Goal: Task Accomplishment & Management: Manage account settings

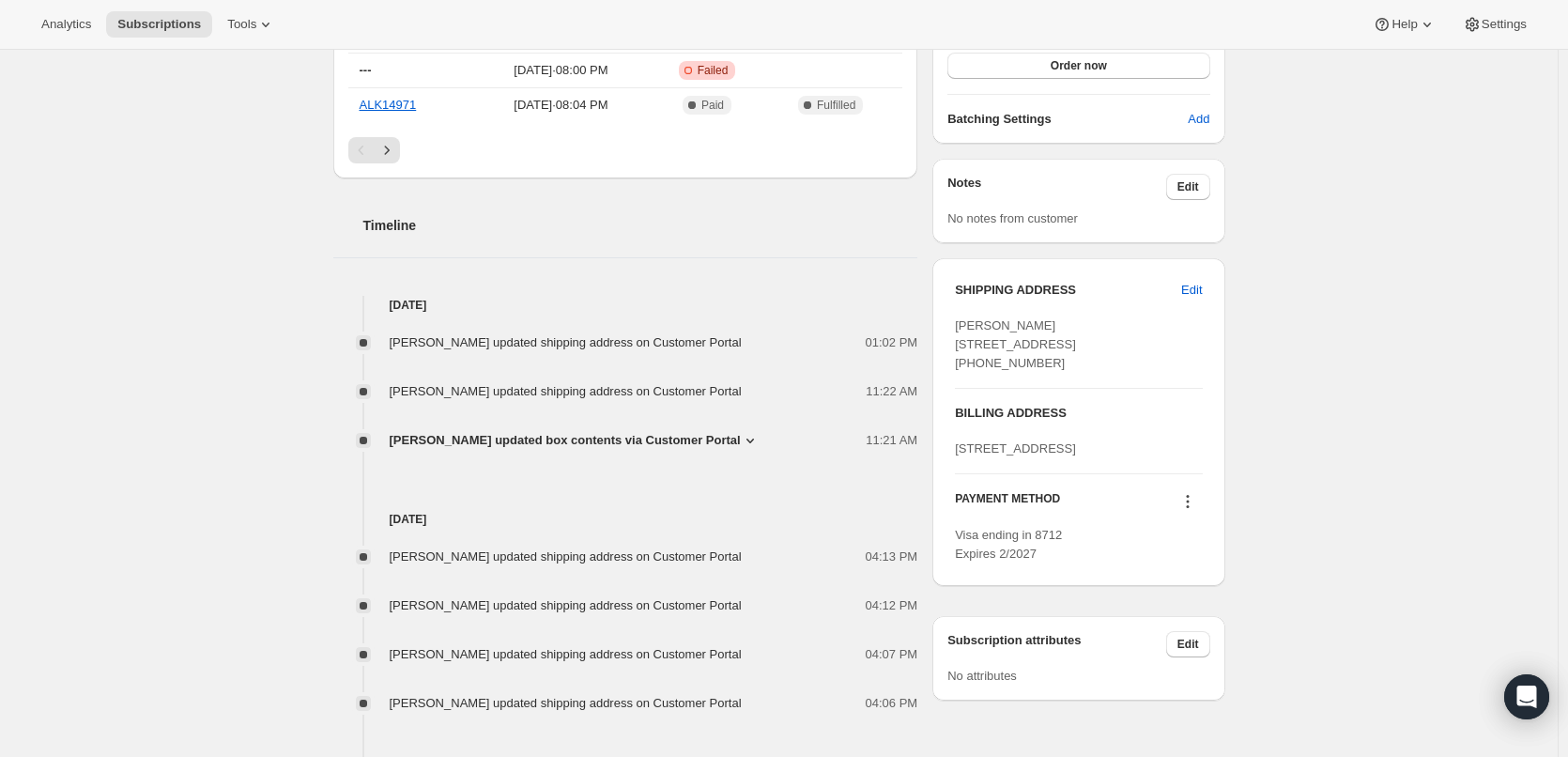
scroll to position [751, 0]
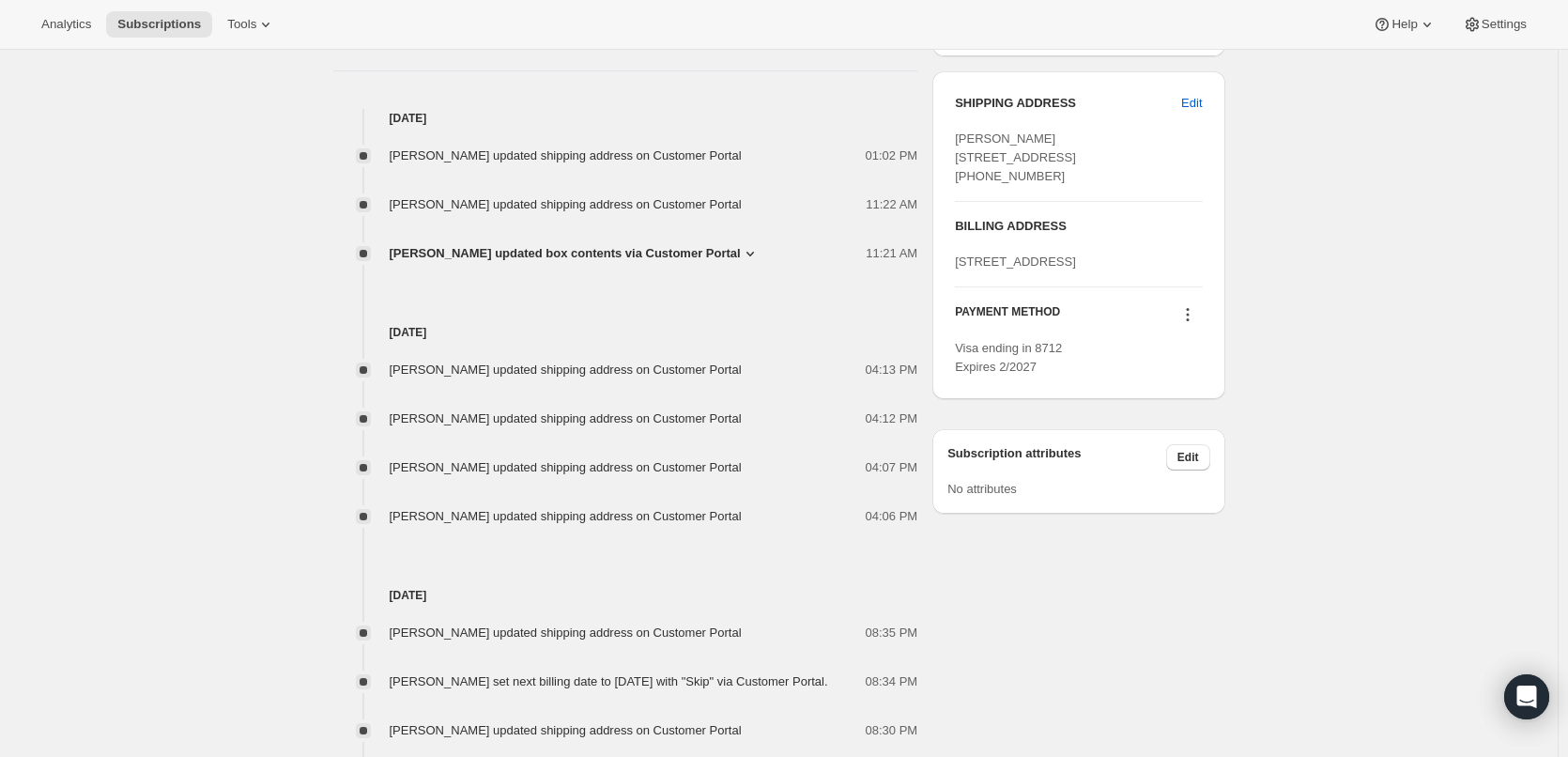
click at [1196, 324] on icon at bounding box center [1187, 314] width 19 height 19
click at [1412, 353] on div "Subscription #6850838766. This page is ready Subscription #6850838766 Success R…" at bounding box center [779, 382] width 1558 height 2168
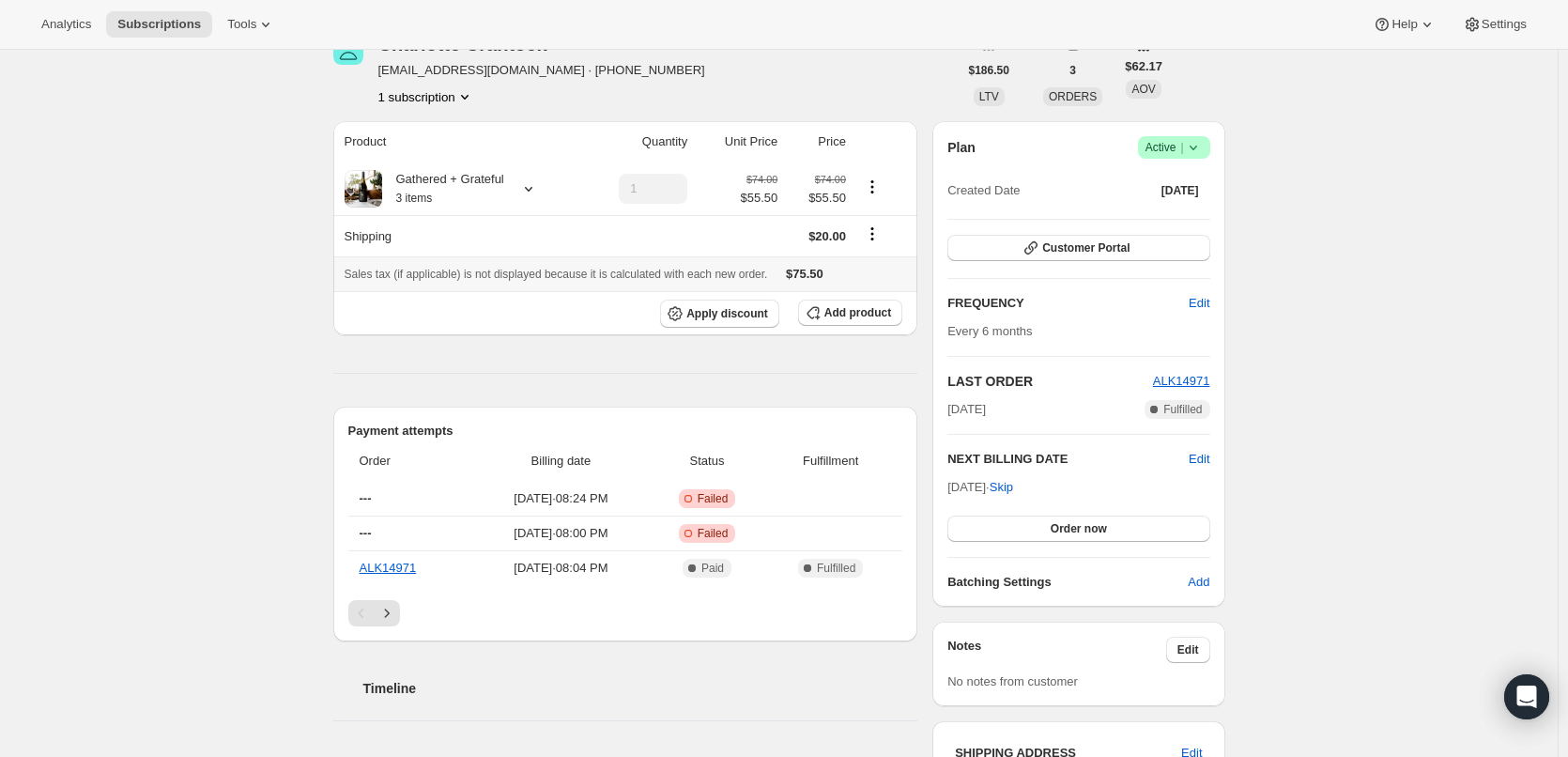
scroll to position [376, 0]
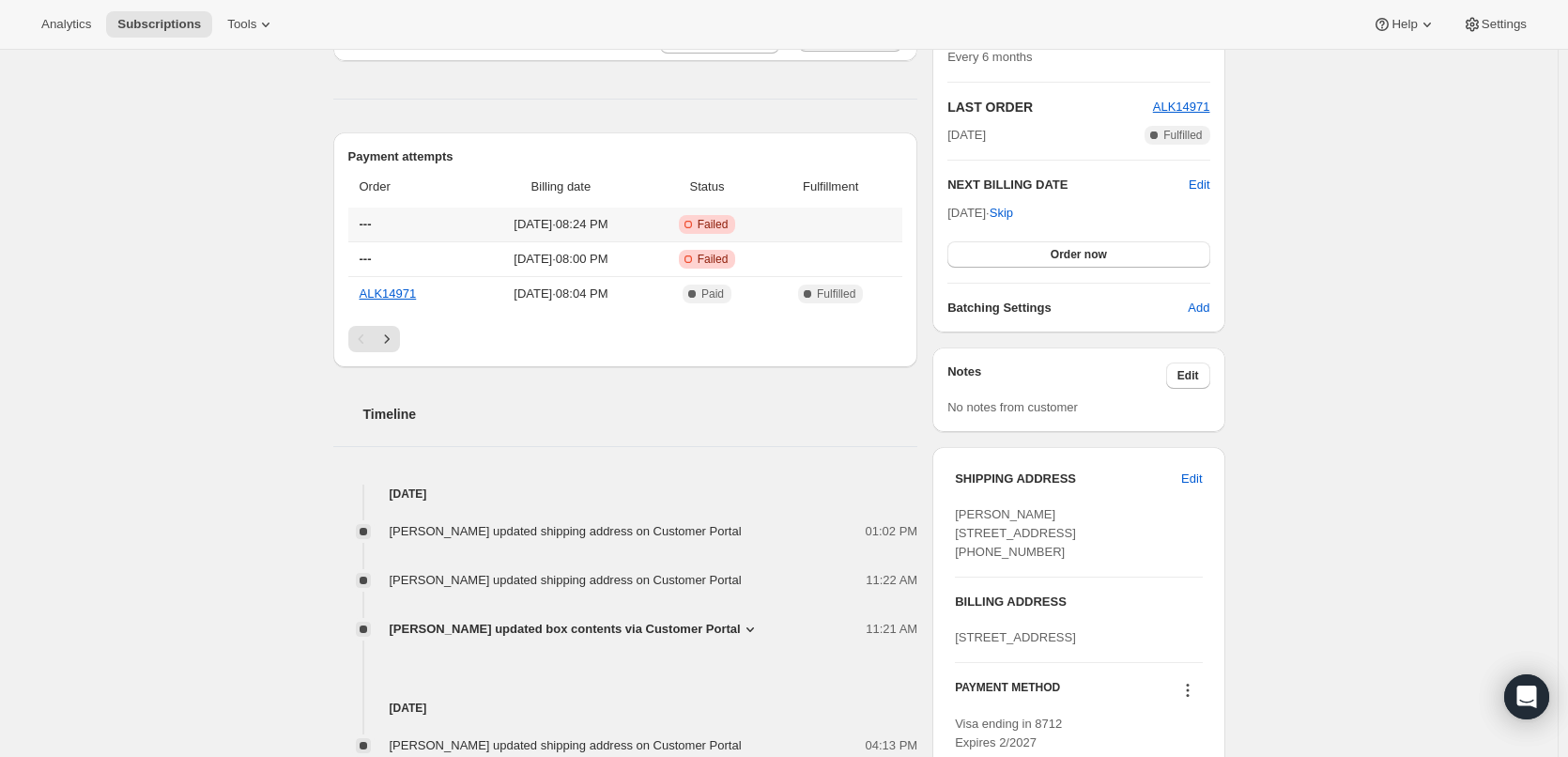
click at [644, 215] on span "[DATE] · 08:24 PM" at bounding box center [560, 224] width 166 height 19
click at [565, 213] on td "[DATE] · 08:24 PM" at bounding box center [561, 225] width 177 height 34
click at [551, 224] on span "[DATE] · 08:24 PM" at bounding box center [560, 224] width 166 height 19
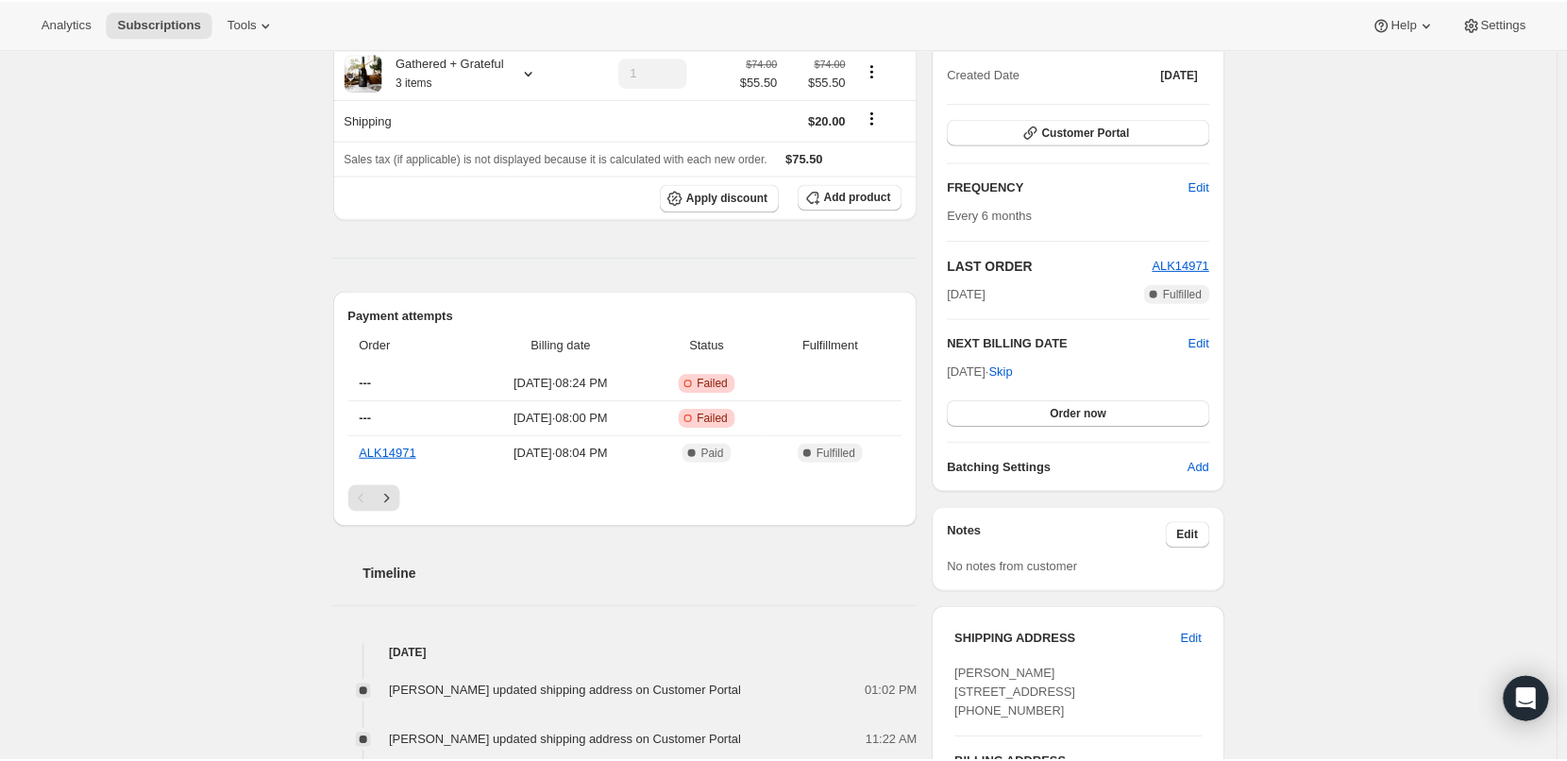
scroll to position [189, 0]
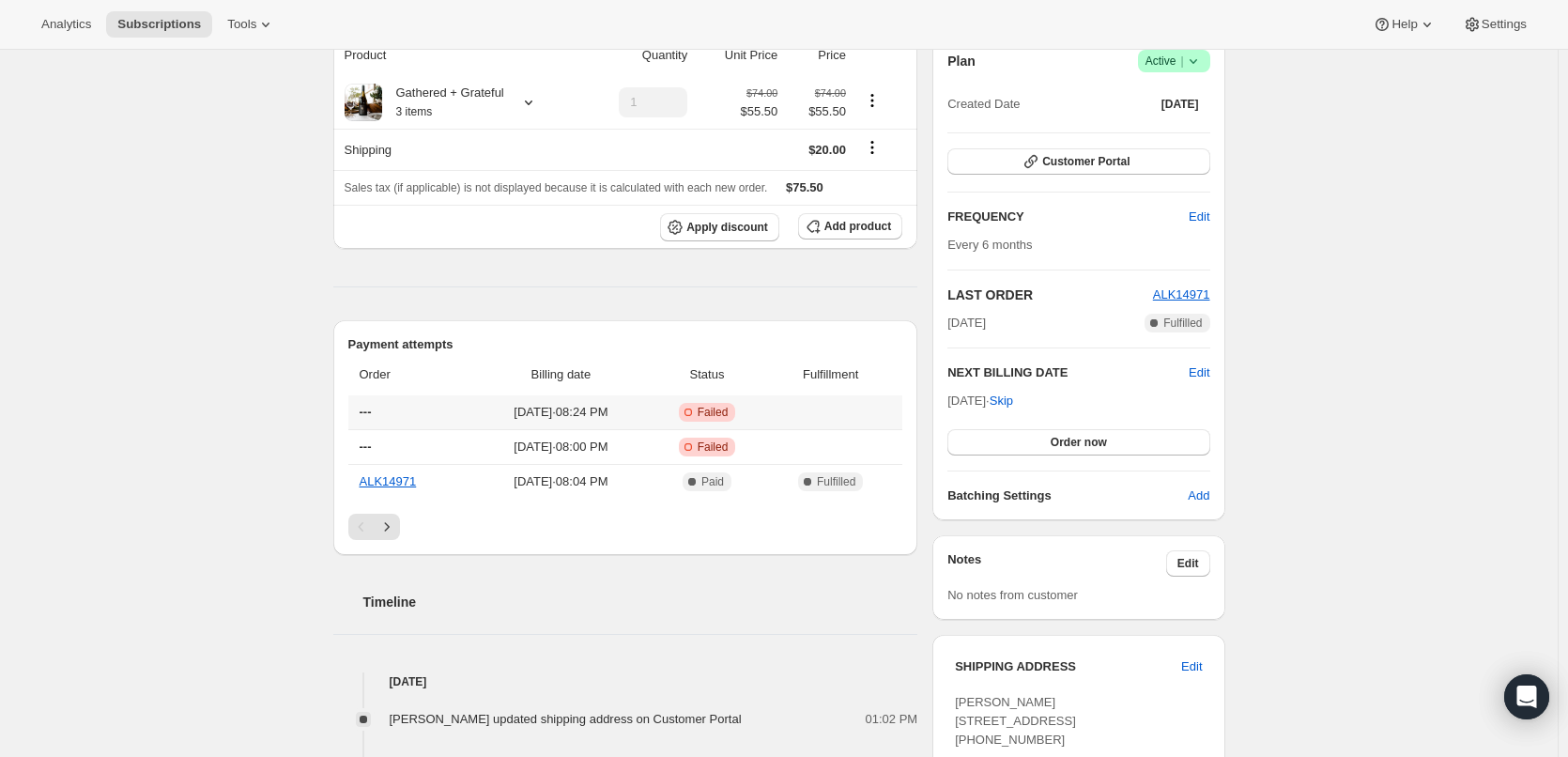
click at [570, 415] on span "[DATE] · 08:24 PM" at bounding box center [560, 412] width 166 height 19
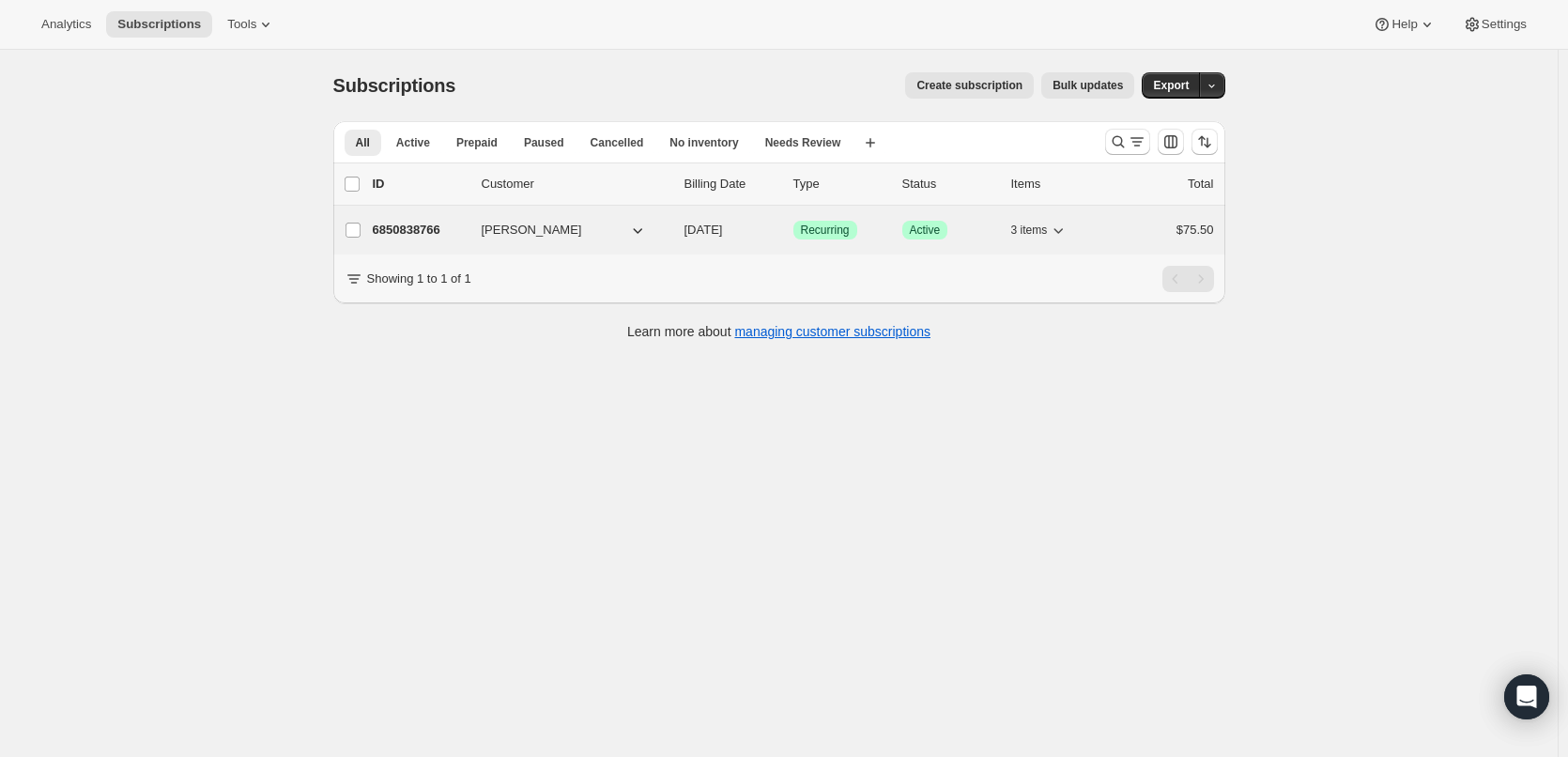
click at [506, 229] on span "[PERSON_NAME]" at bounding box center [531, 230] width 100 height 19
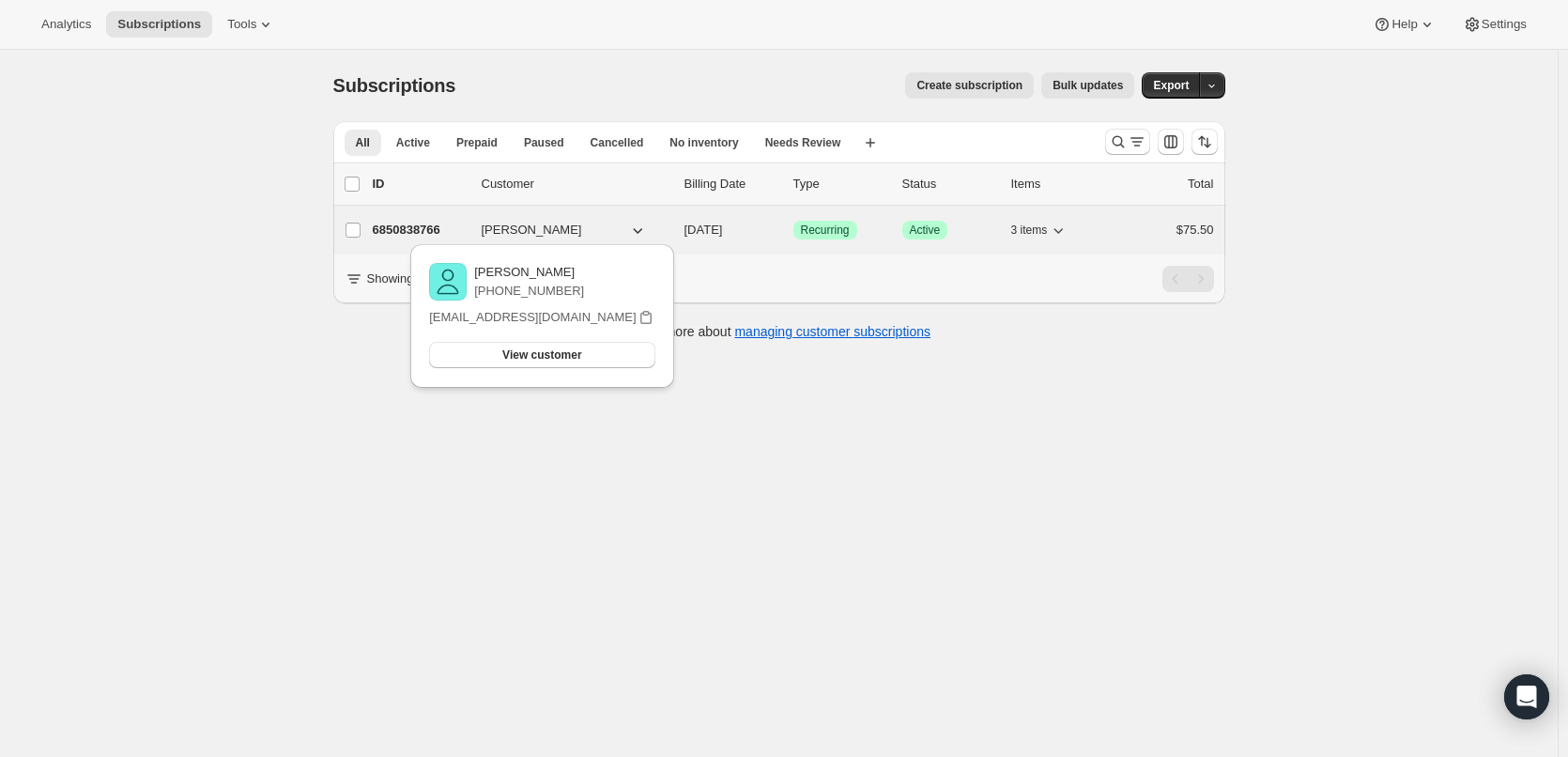
click at [428, 226] on p "6850838766" at bounding box center [420, 230] width 94 height 19
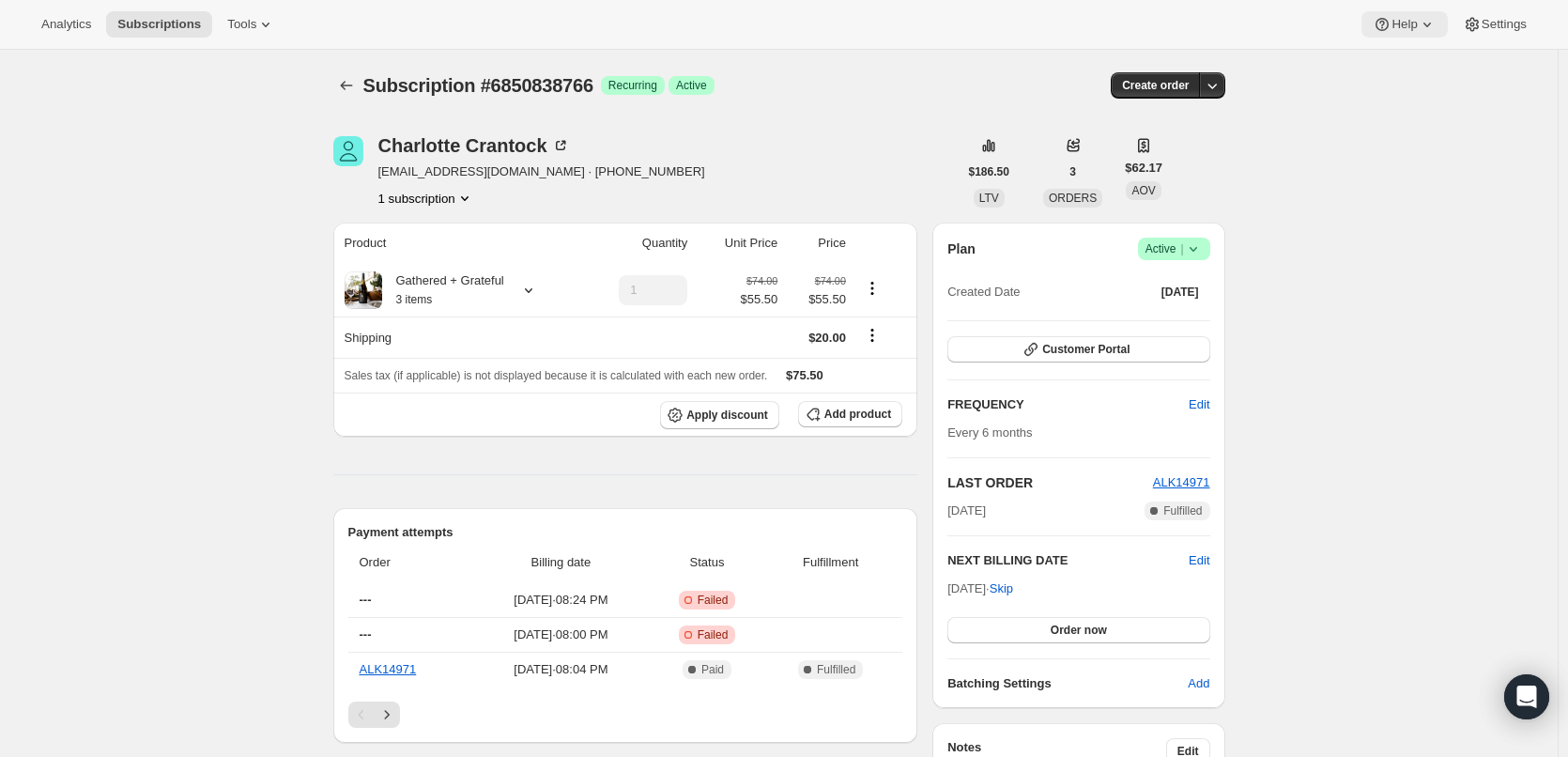
click at [1436, 26] on icon at bounding box center [1427, 24] width 19 height 19
click at [1209, 246] on span "Success Active |" at bounding box center [1174, 249] width 73 height 23
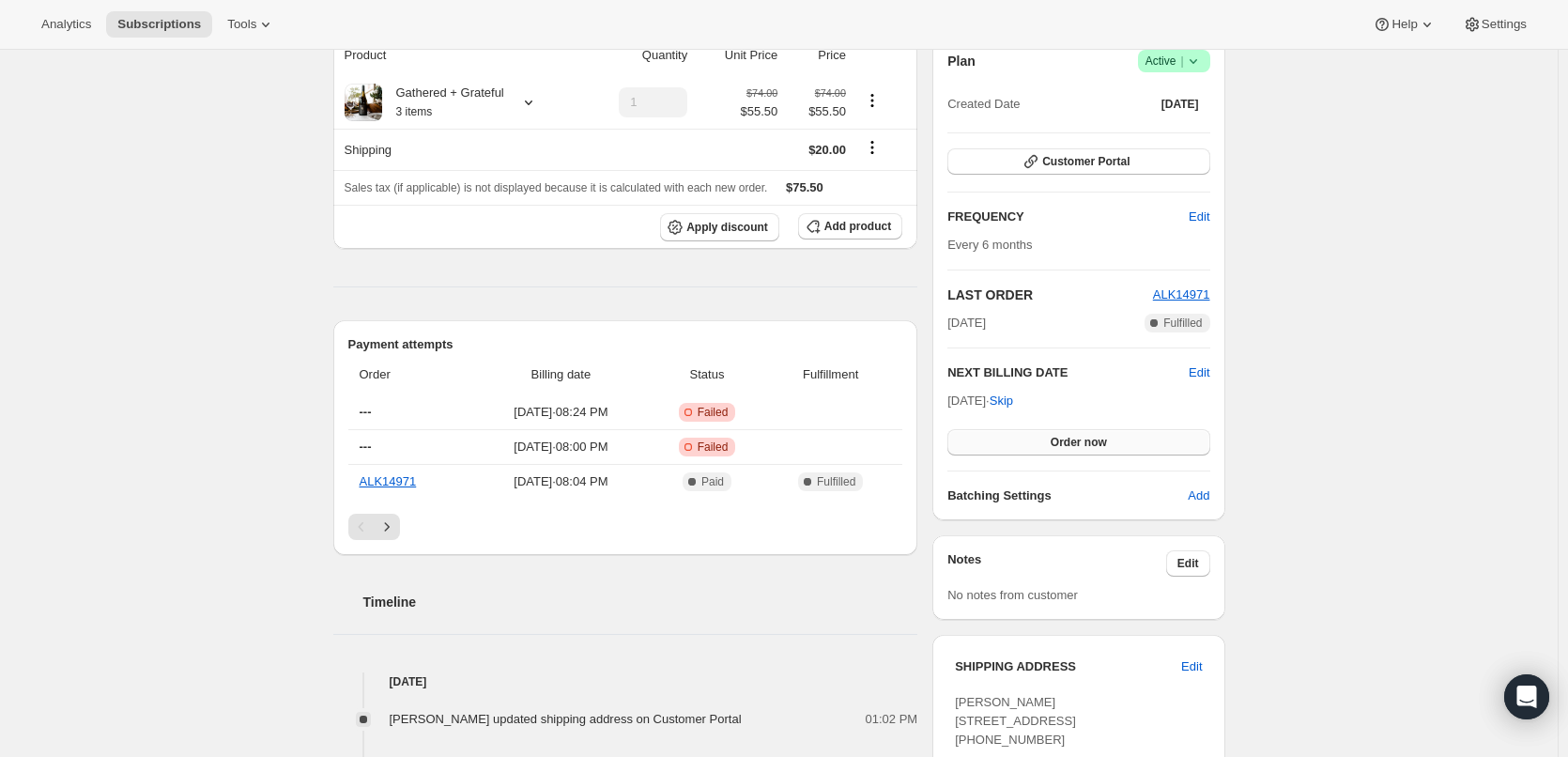
click at [1075, 441] on span "Order now" at bounding box center [1078, 442] width 57 height 15
click at [1207, 369] on span "Edit" at bounding box center [1199, 372] width 21 height 19
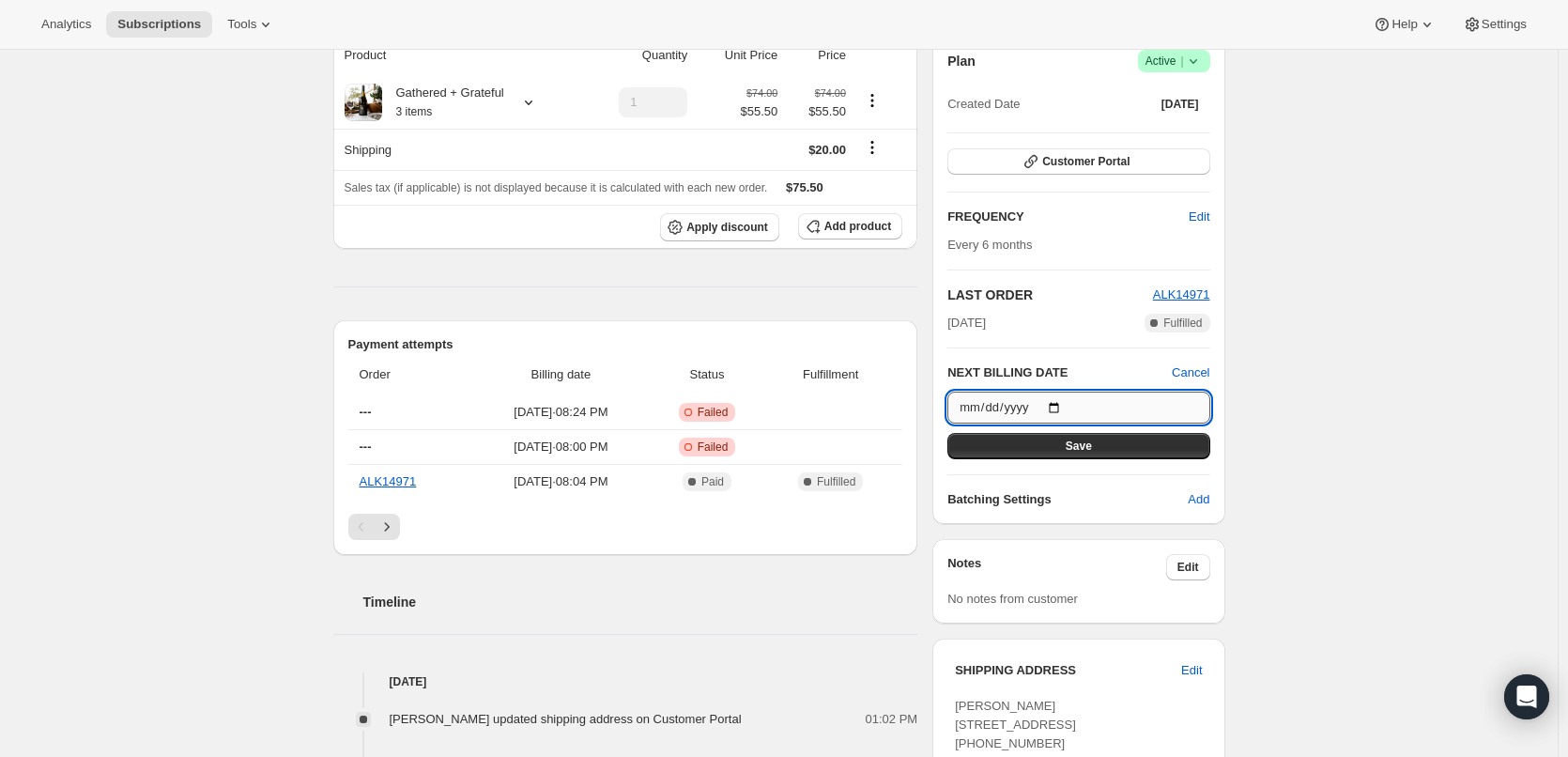
click at [1061, 408] on input "2026-09-16" at bounding box center [1078, 408] width 262 height 32
click at [1038, 404] on input "2026-09-16" at bounding box center [1078, 408] width 262 height 32
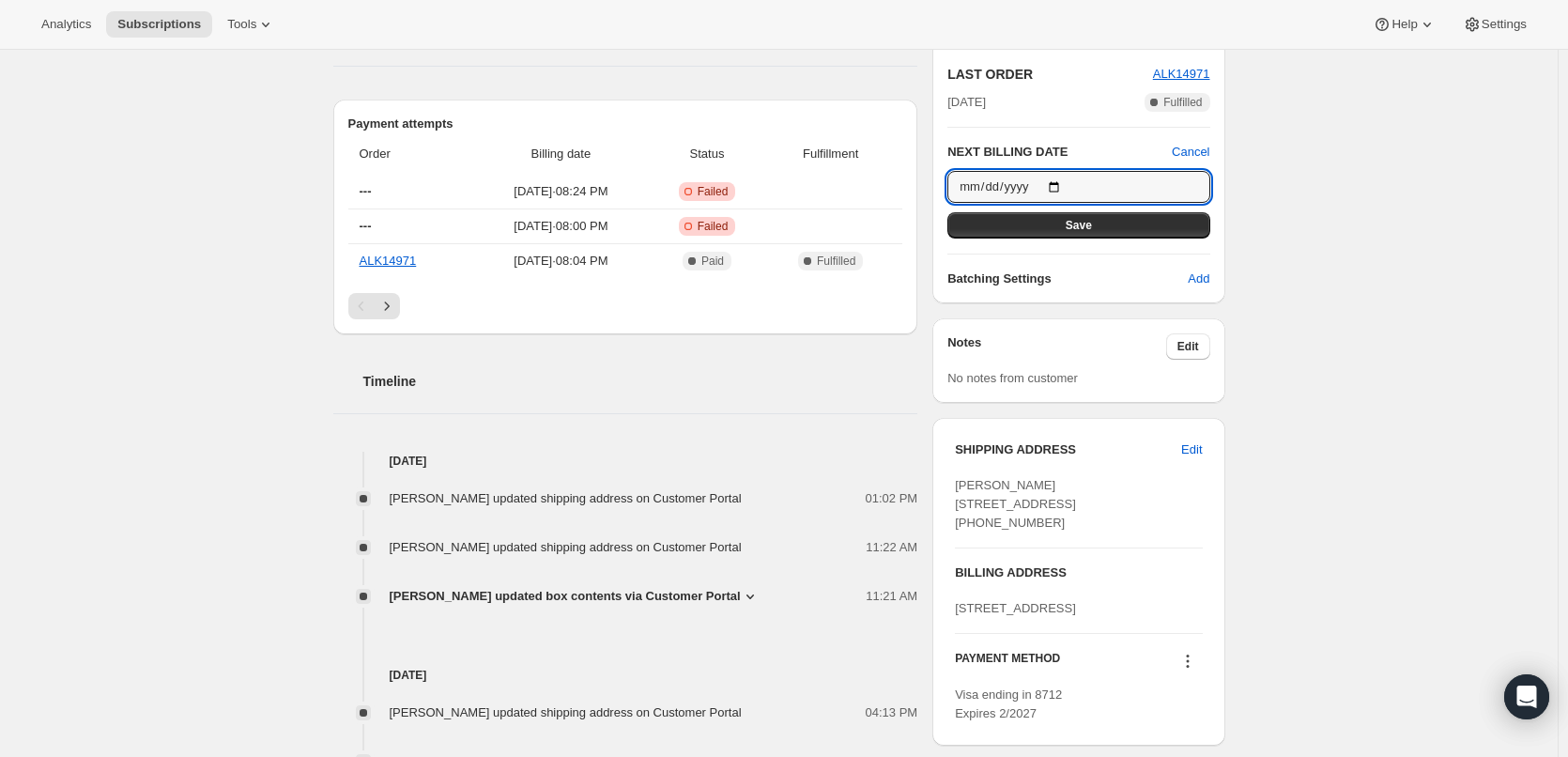
scroll to position [376, 0]
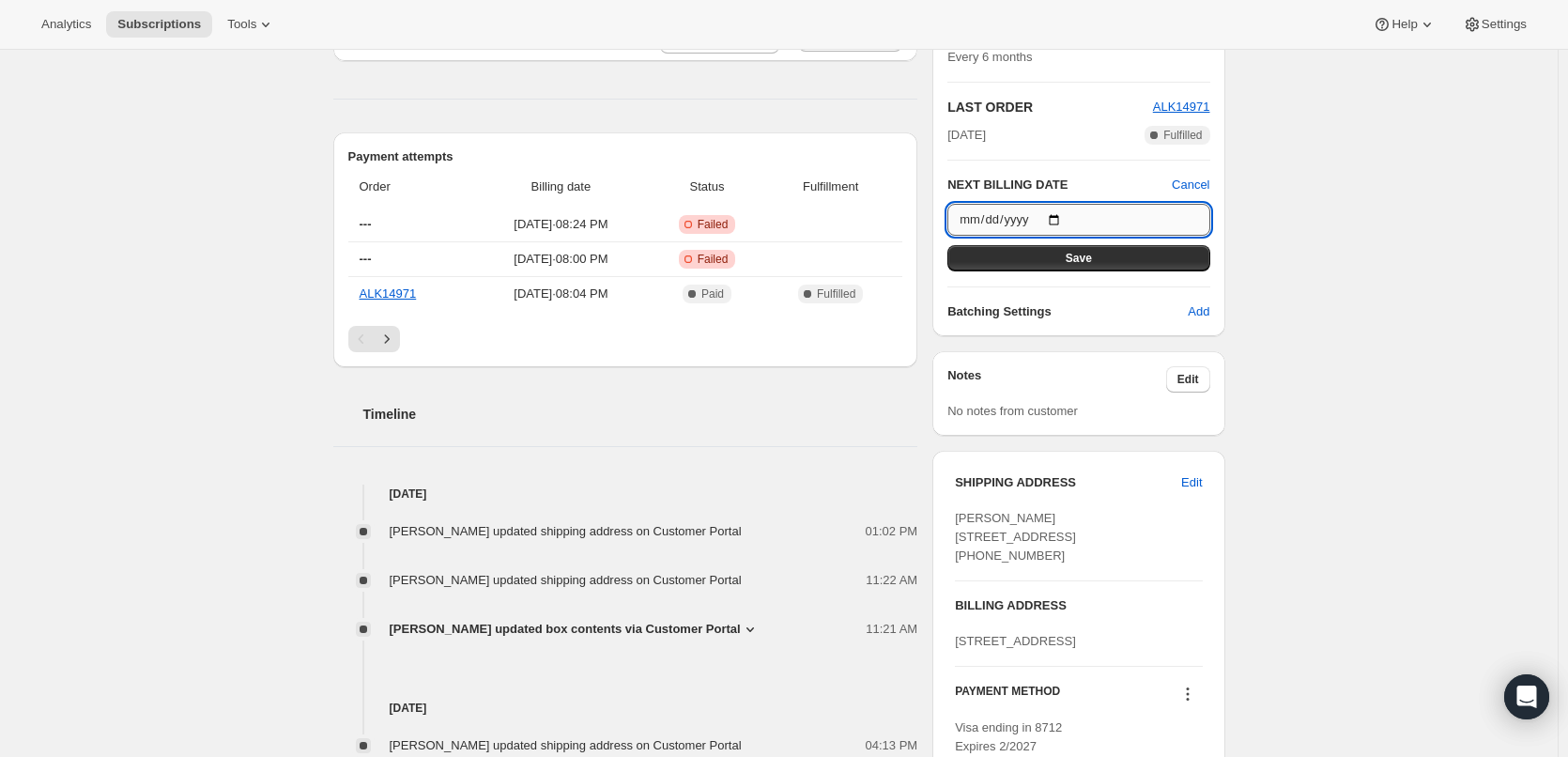
click at [1033, 218] on input "2026-09-16" at bounding box center [1078, 220] width 262 height 32
click at [896, 418] on h2 "Timeline" at bounding box center [641, 414] width 555 height 19
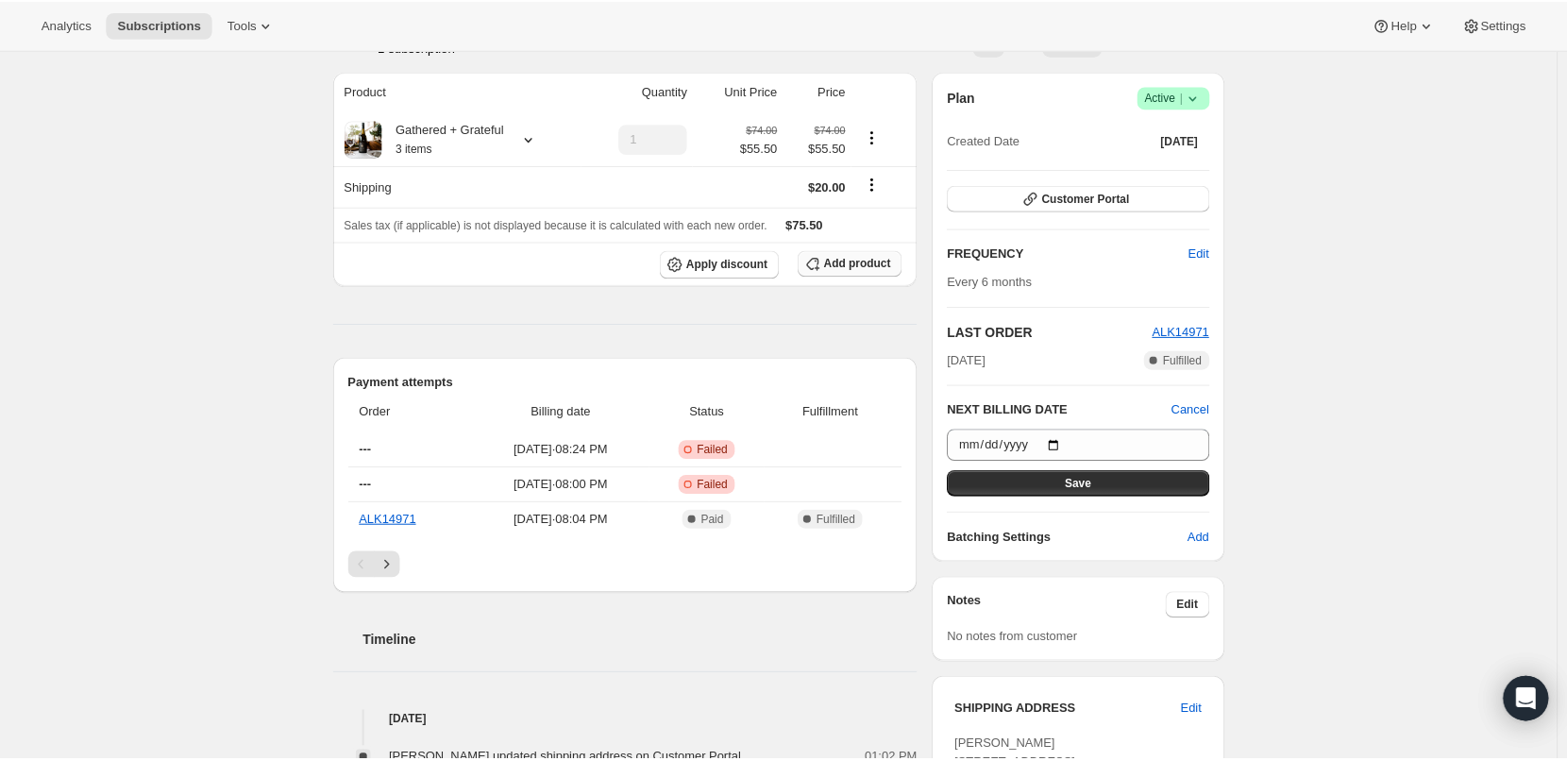
scroll to position [0, 0]
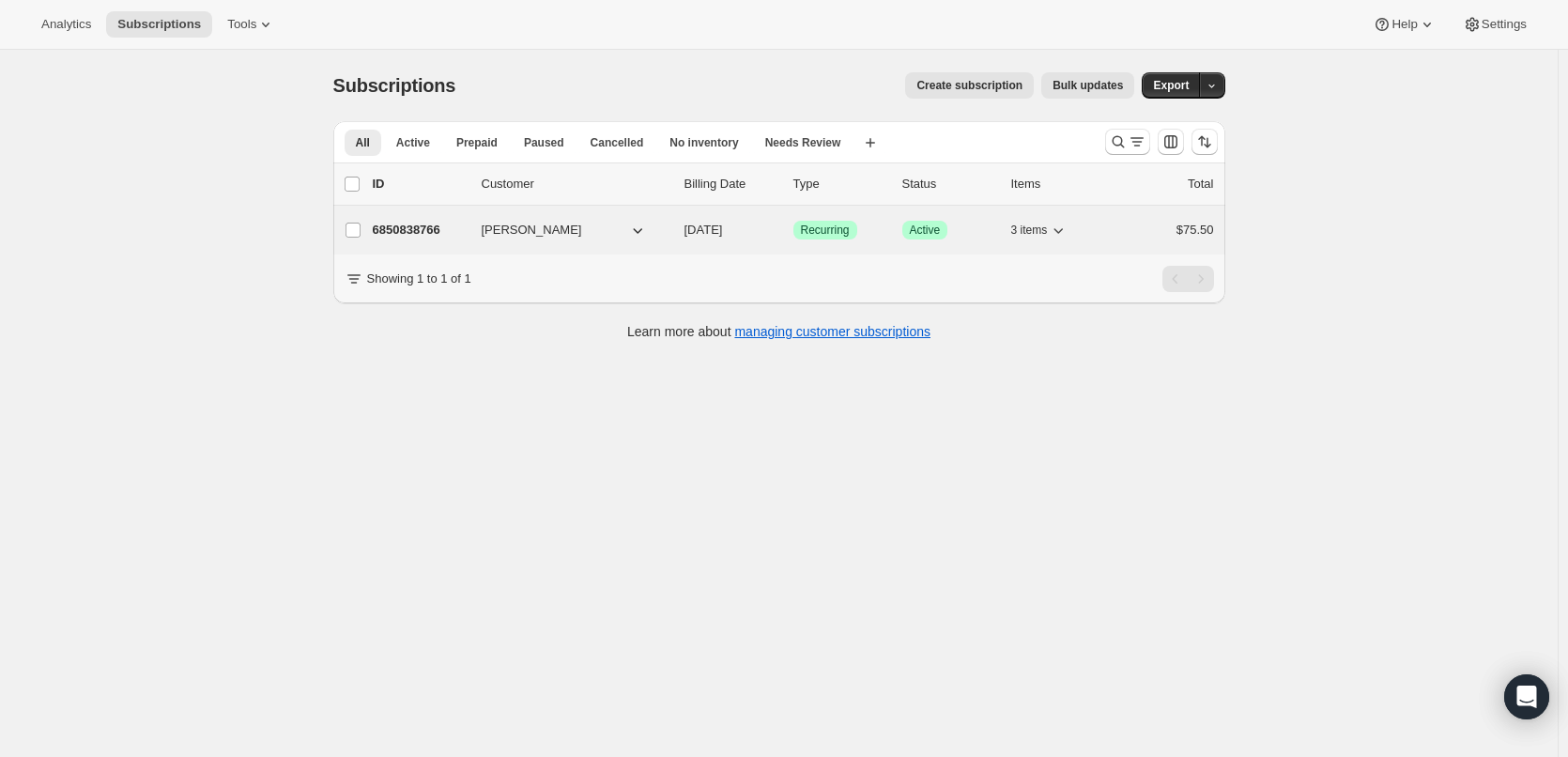
click at [421, 233] on p "6850838766" at bounding box center [420, 230] width 94 height 19
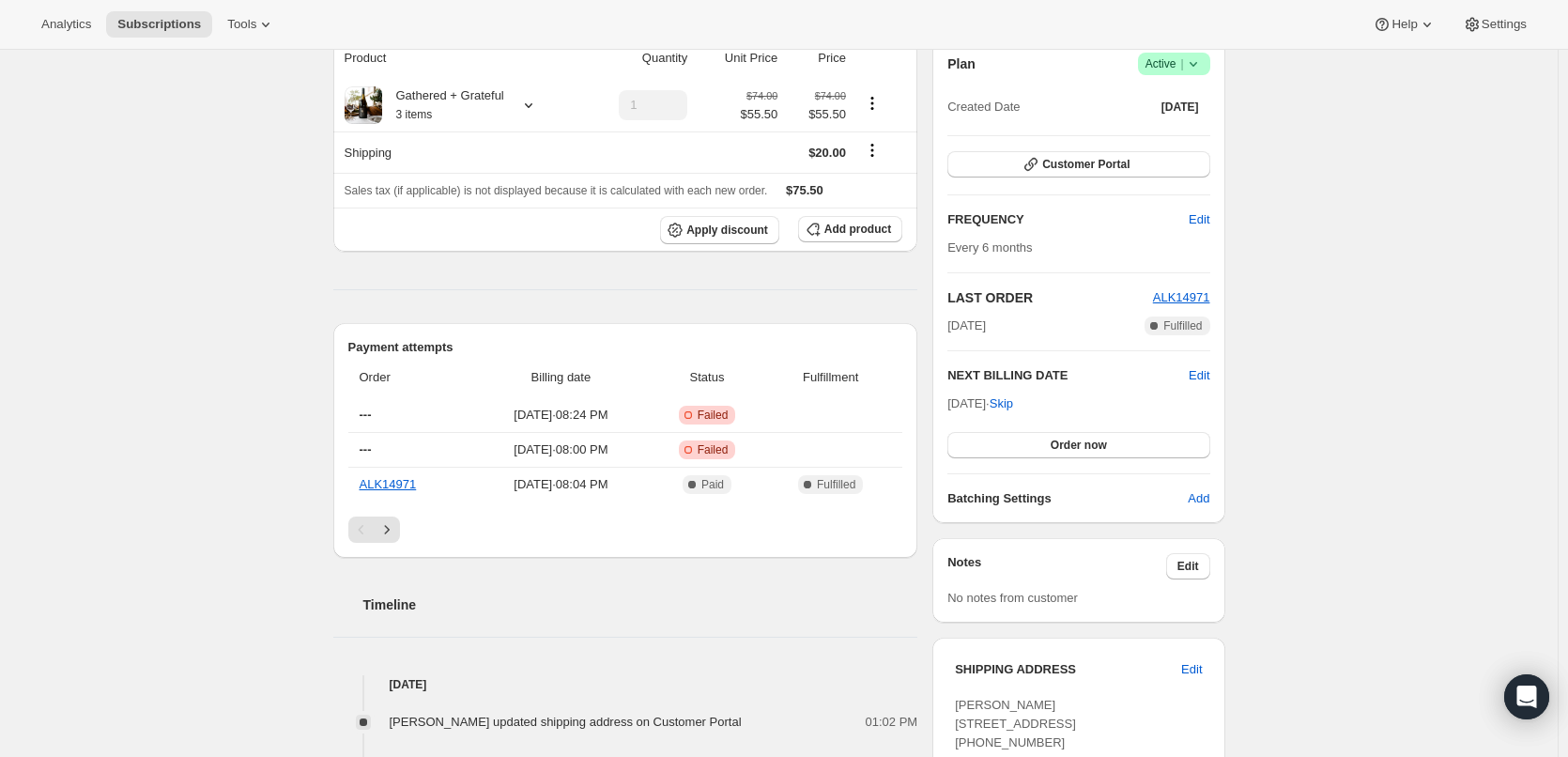
scroll to position [94, 0]
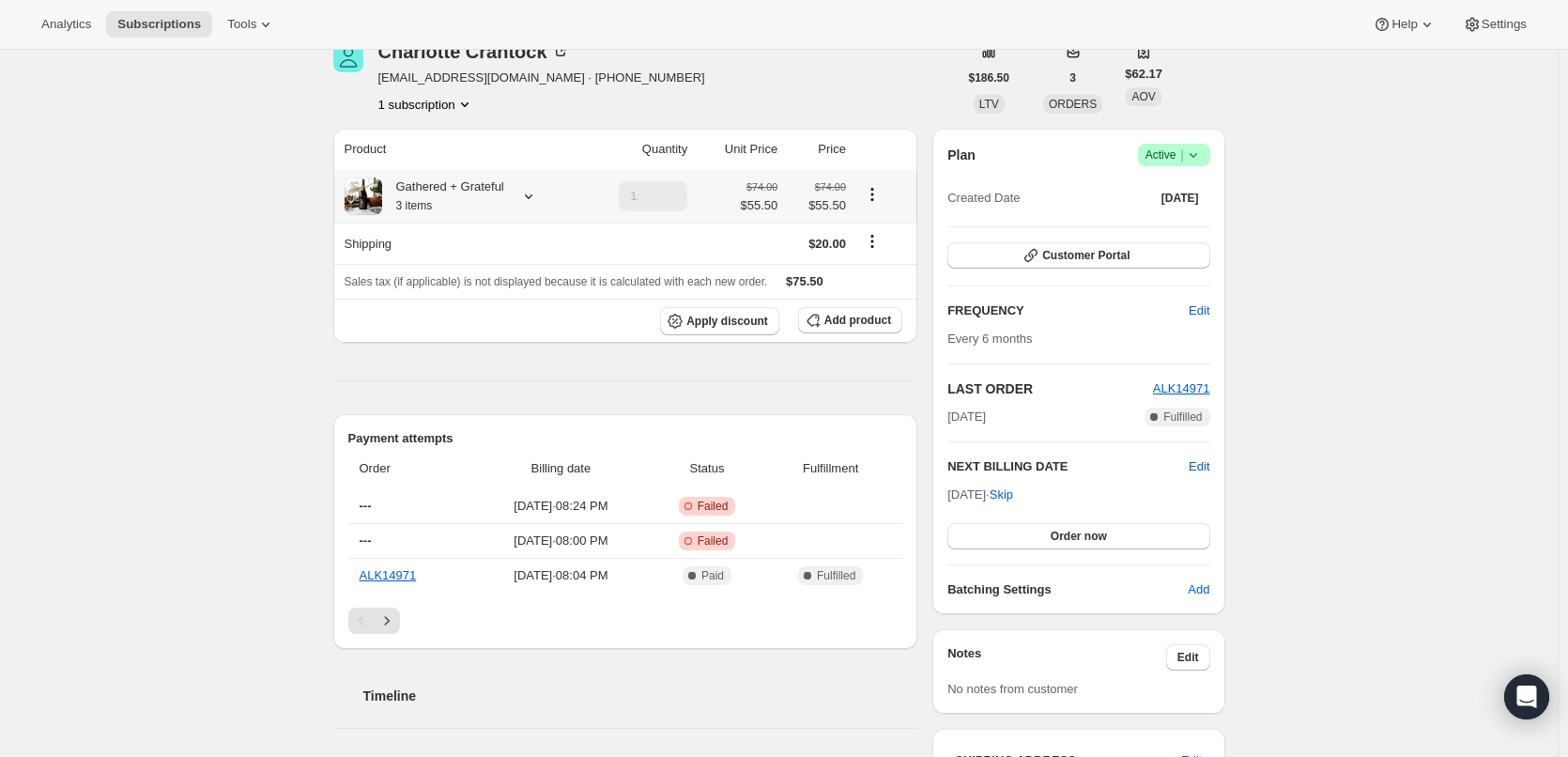
click at [530, 202] on icon at bounding box center [528, 196] width 19 height 19
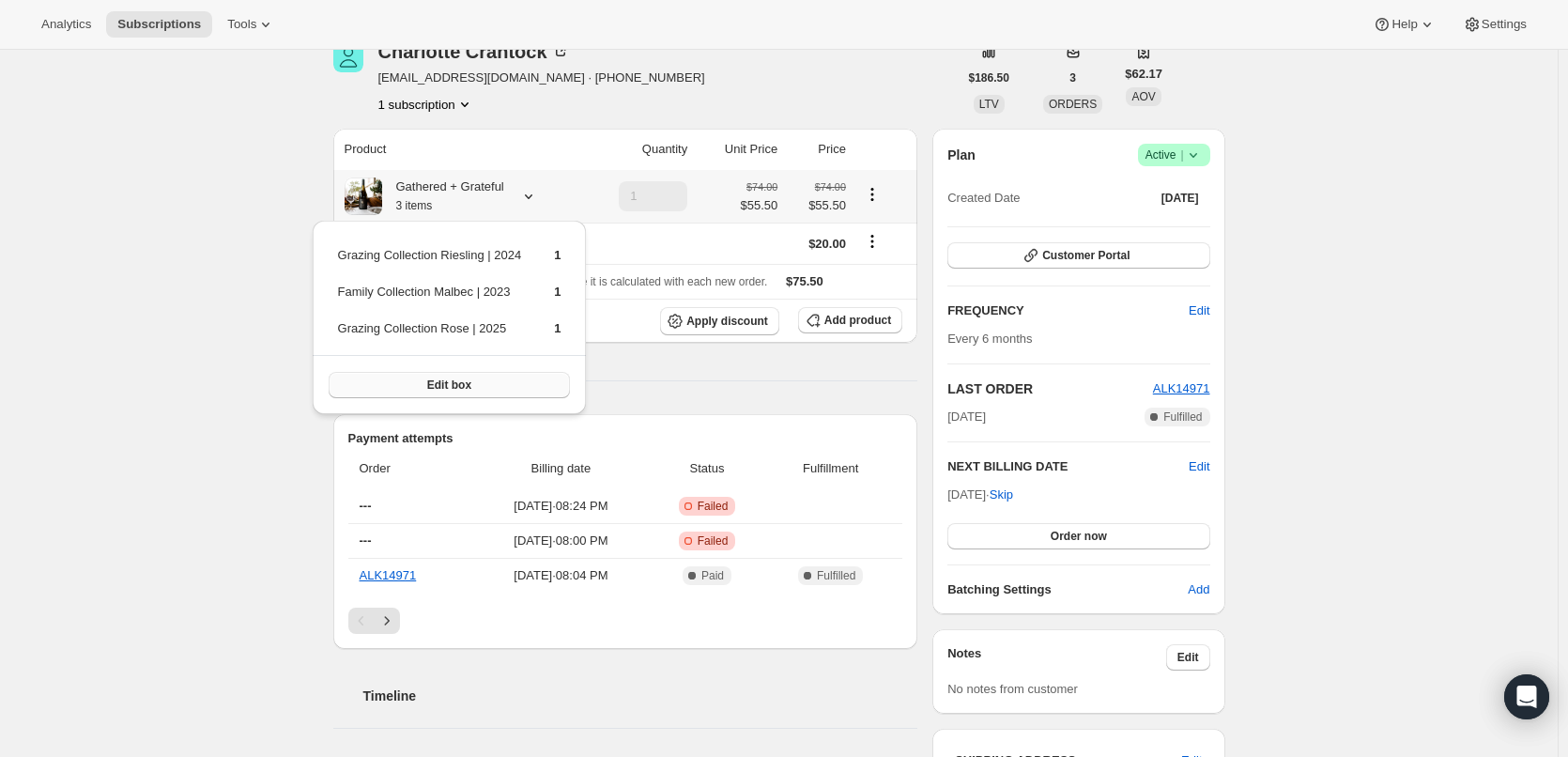
click at [472, 388] on button "Edit box" at bounding box center [449, 385] width 242 height 26
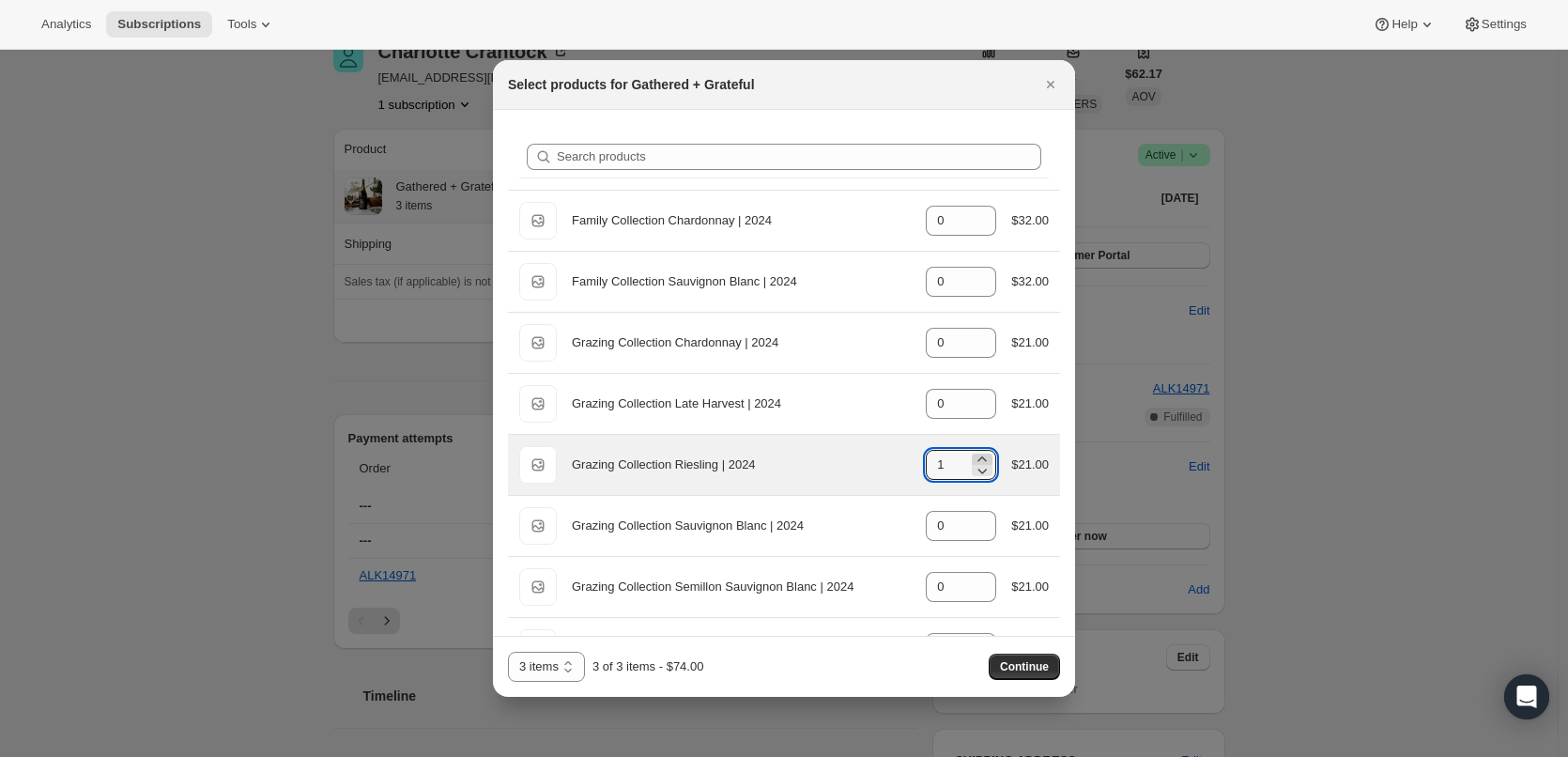
click at [974, 453] on icon ":r54:" at bounding box center [982, 459] width 19 height 19
type input "3"
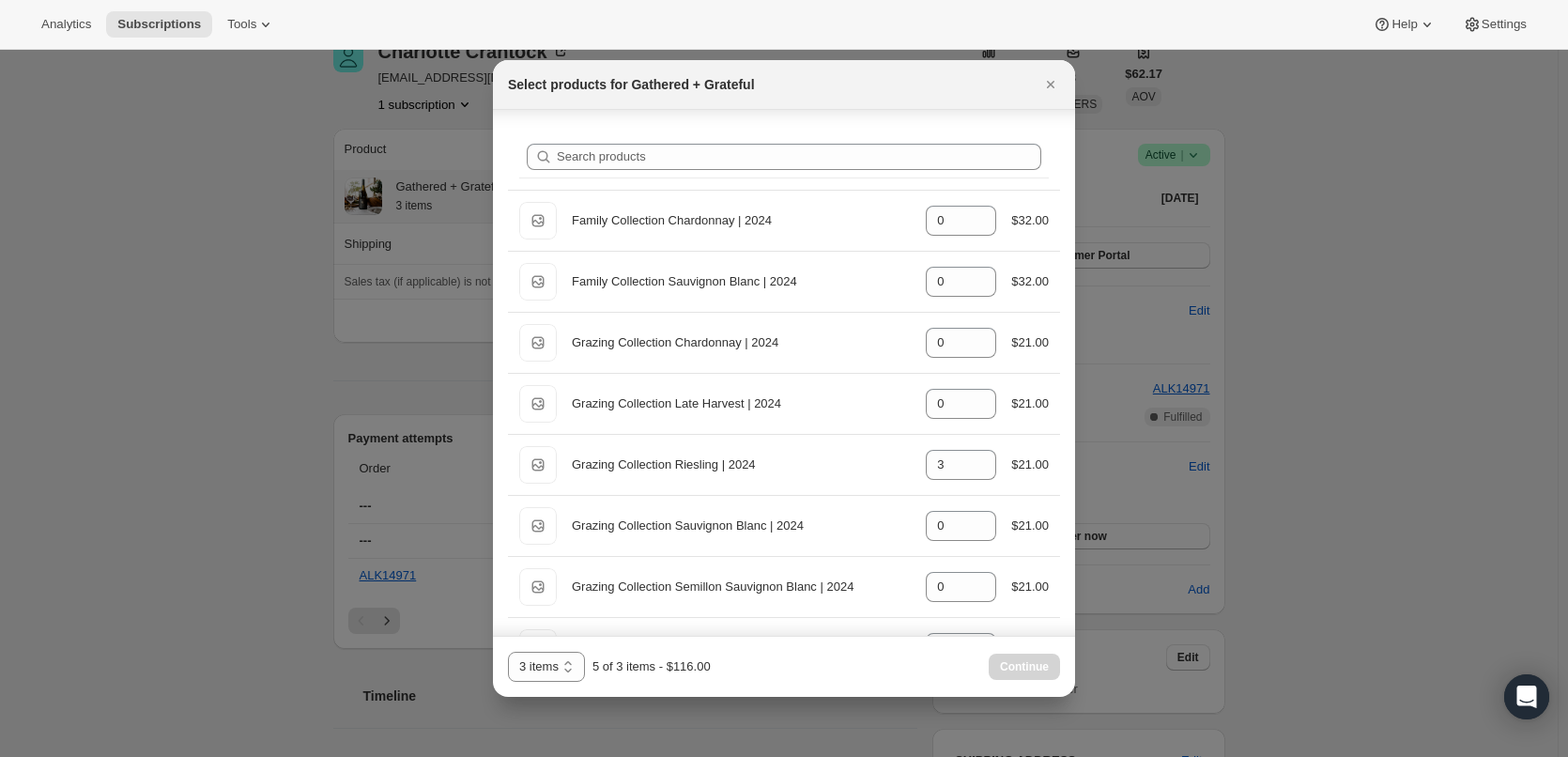
scroll to position [460, 0]
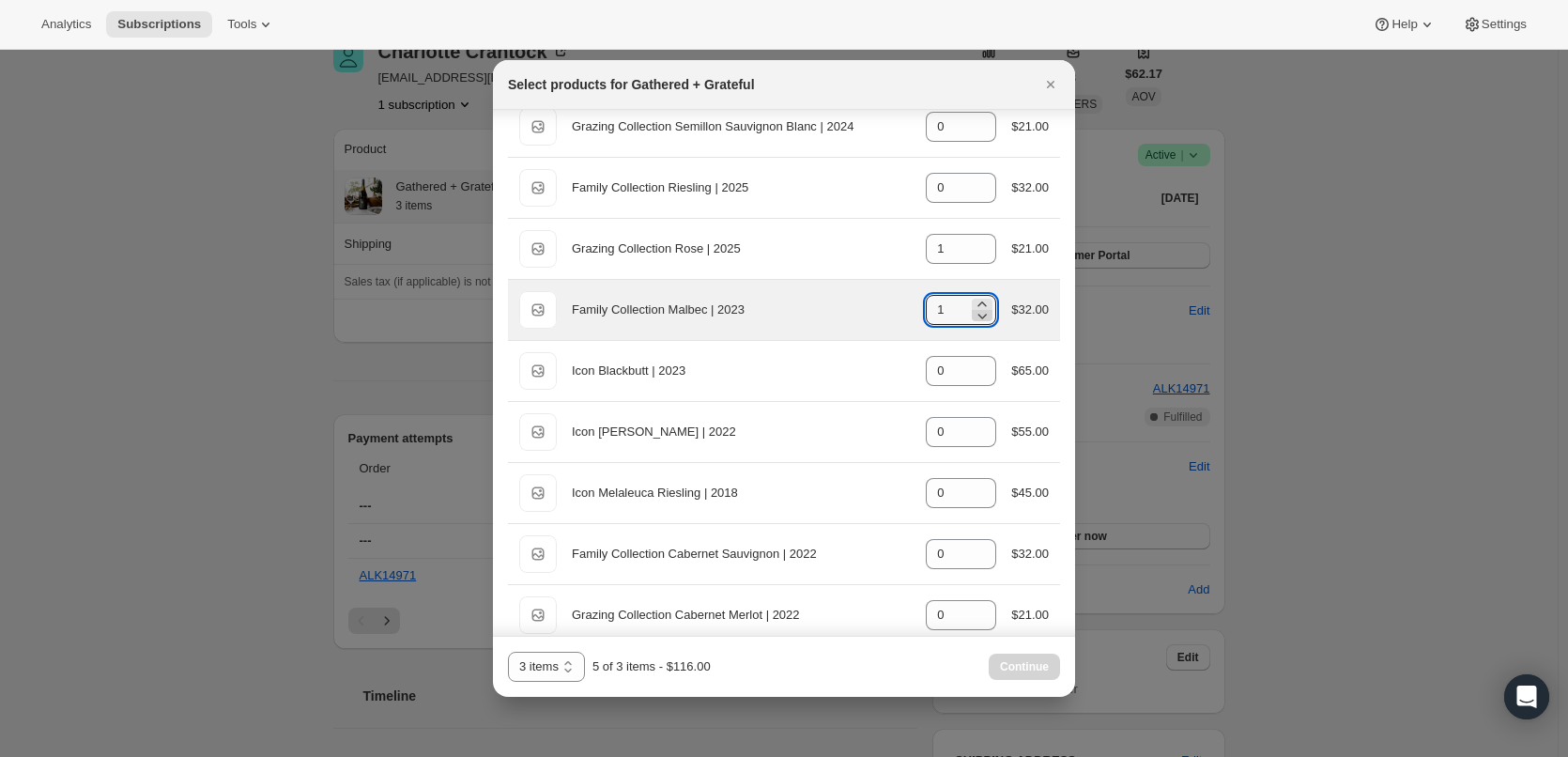
click at [978, 314] on icon ":r54:" at bounding box center [982, 316] width 9 height 6
type input "0"
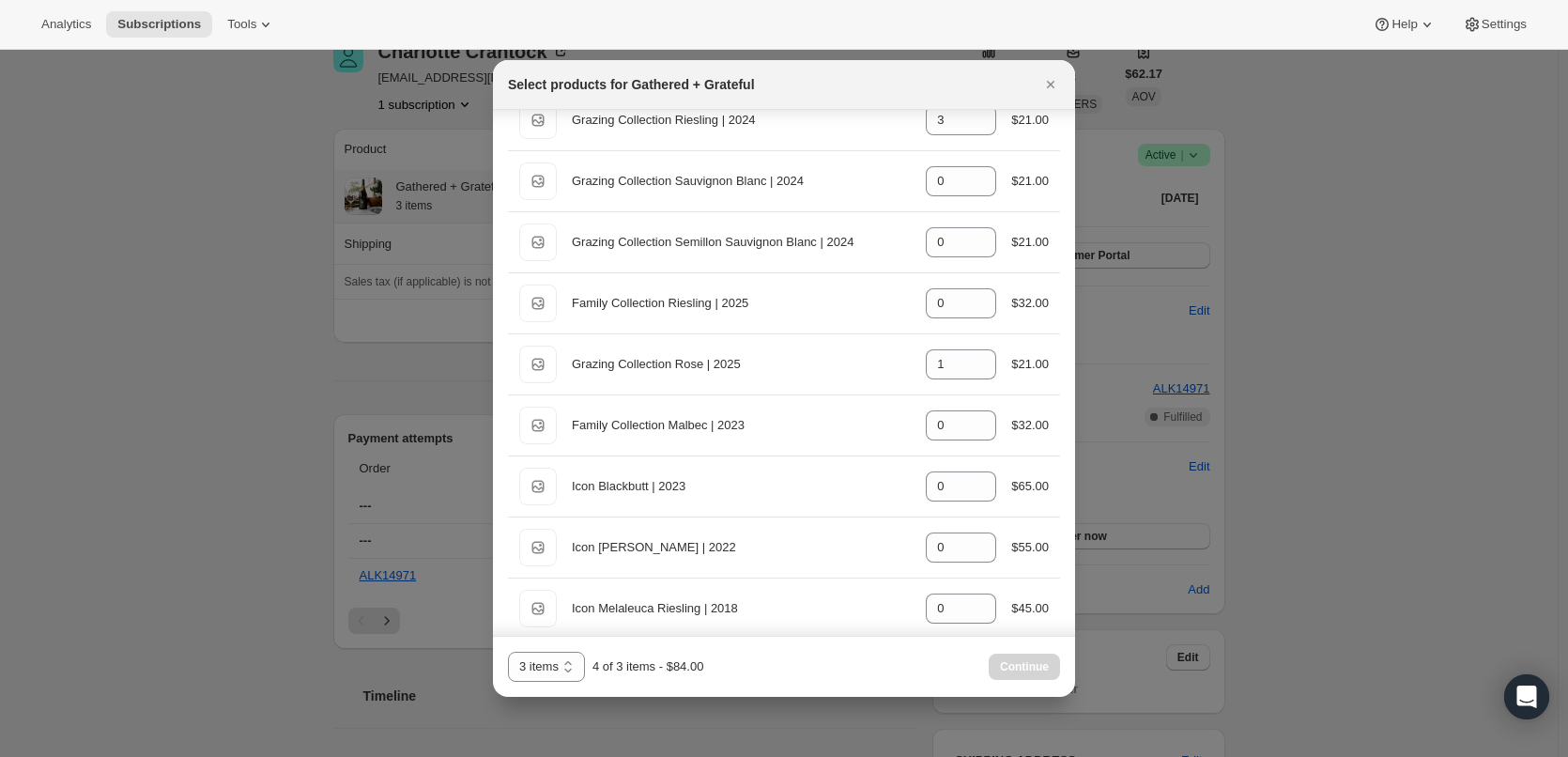
scroll to position [362, 0]
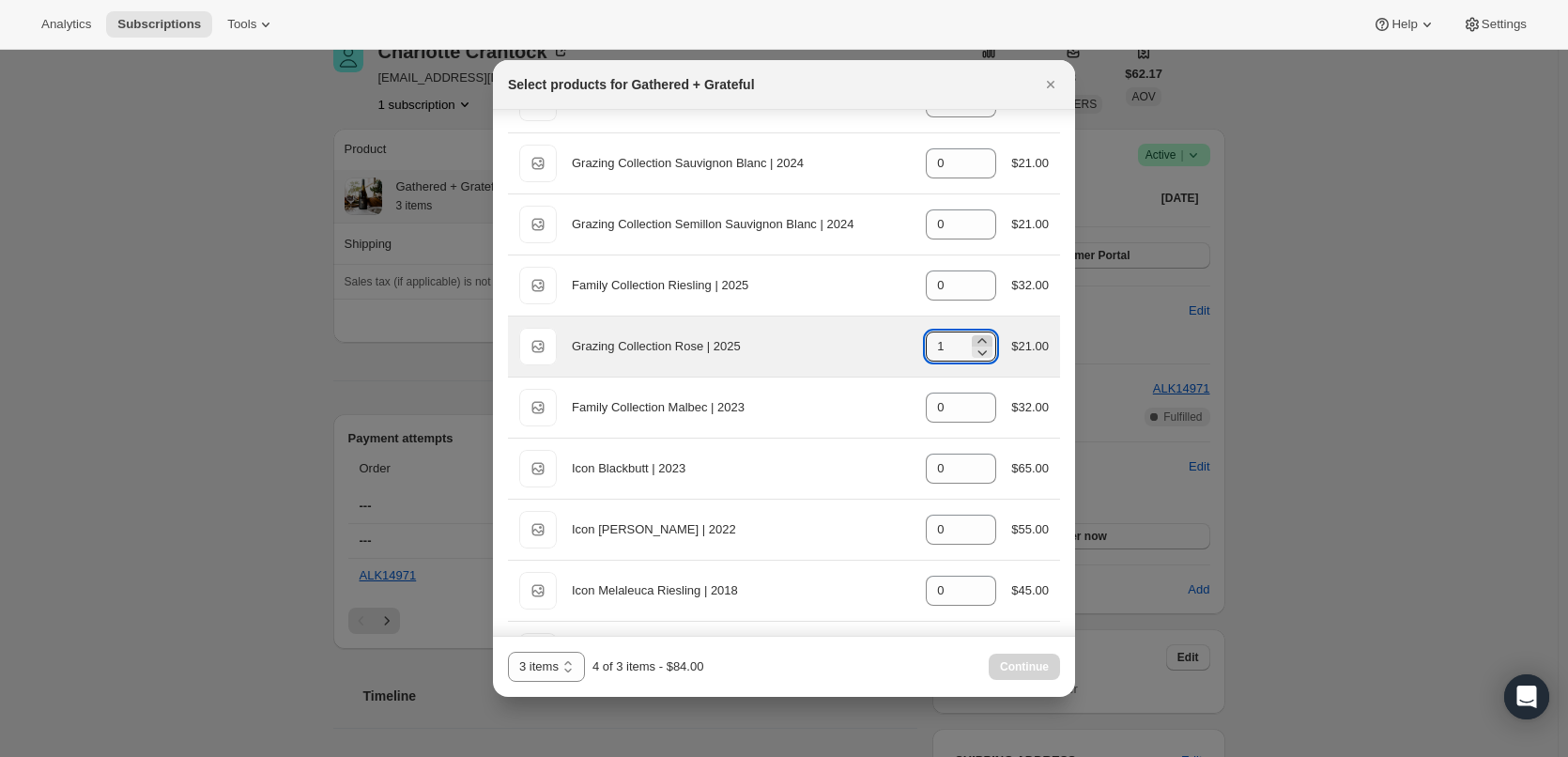
click at [976, 336] on icon ":r54:" at bounding box center [982, 340] width 19 height 19
type input "3"
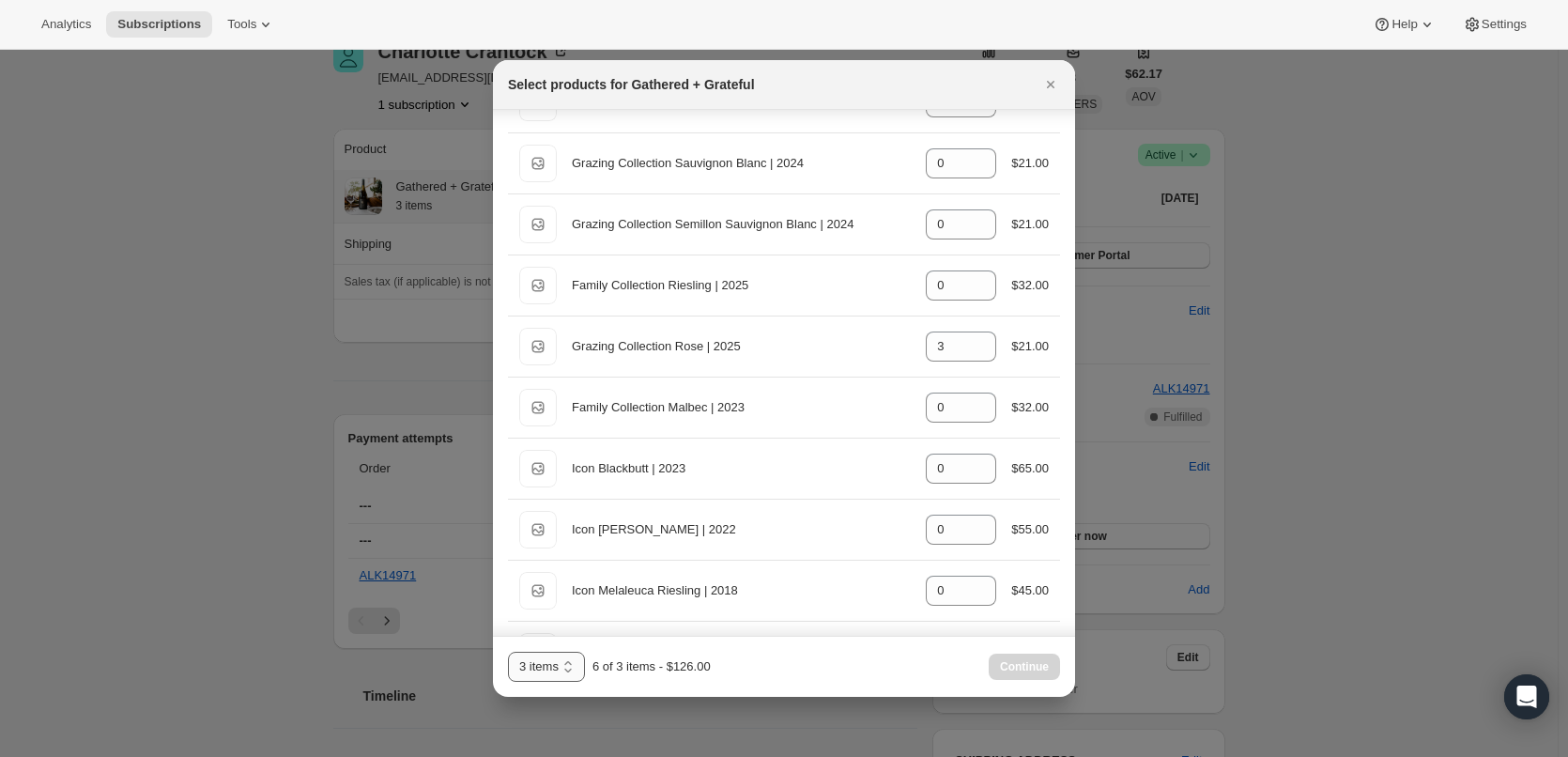
click at [569, 665] on select "3 items 6 items 12 items 18 items 24 items" at bounding box center [546, 666] width 77 height 30
select select "gid://shopify/ProductVariant/44758649438446"
click at [508, 652] on select "3 items 6 items 12 items 18 items 24 items" at bounding box center [546, 666] width 77 height 30
click at [1028, 663] on span "Continue" at bounding box center [1024, 666] width 49 height 15
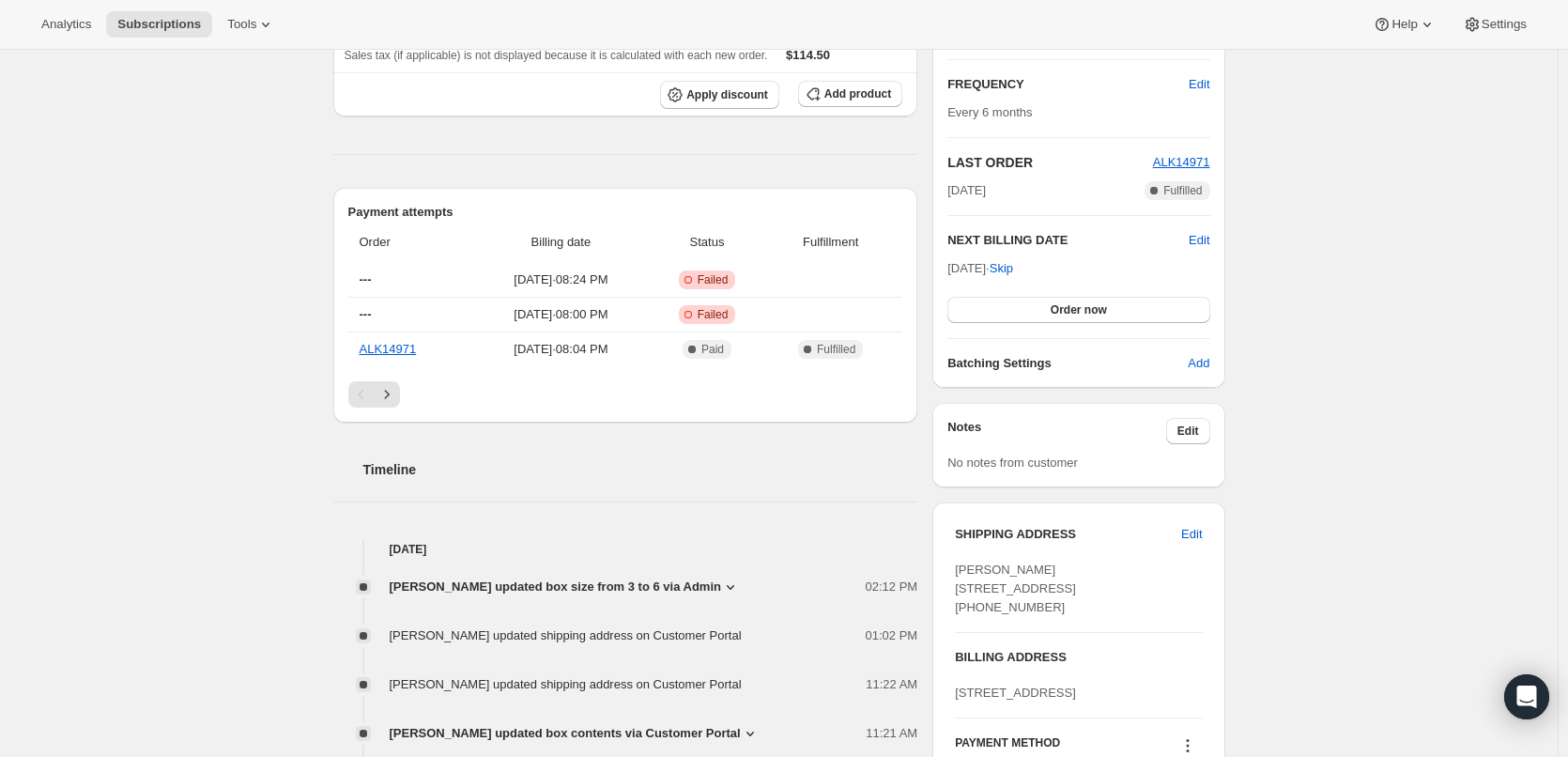
scroll to position [376, 0]
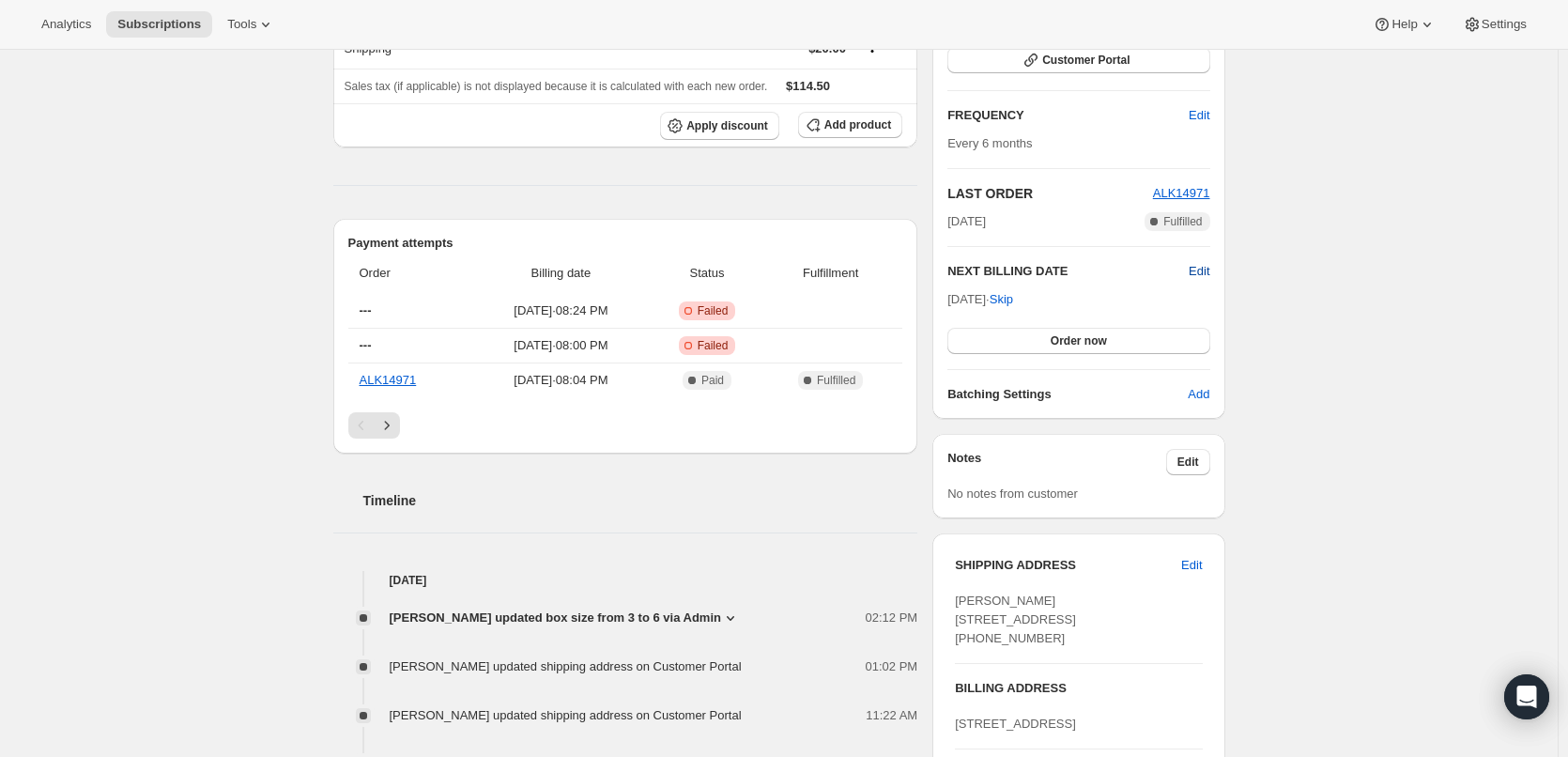
click at [1198, 265] on span "Edit" at bounding box center [1199, 271] width 21 height 19
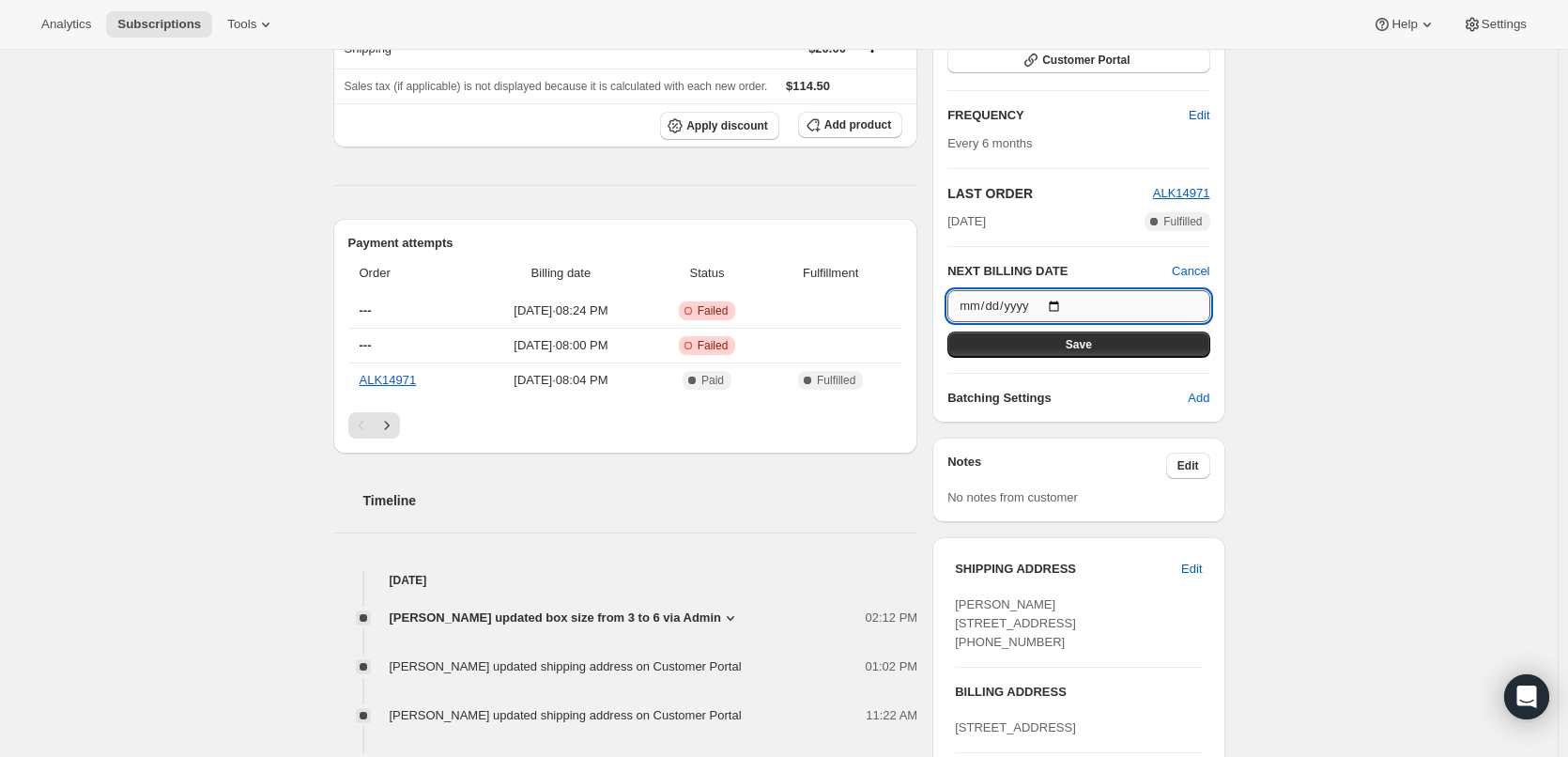
click at [1063, 305] on input "2026-09-16" at bounding box center [1078, 306] width 262 height 32
type input "2026-03-16"
click at [1077, 342] on span "Save" at bounding box center [1078, 344] width 26 height 15
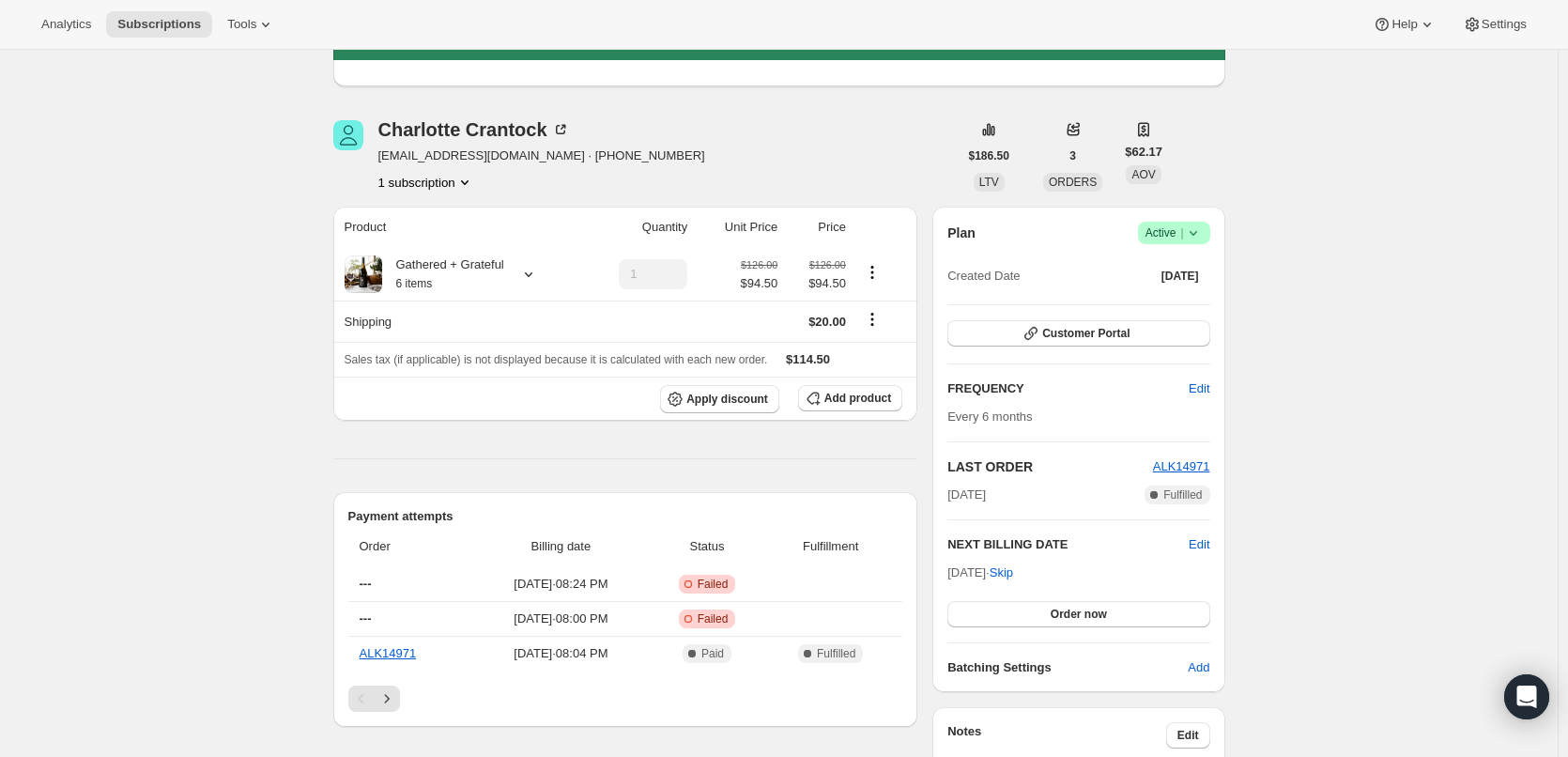
scroll to position [188, 0]
click at [582, 584] on span "[DATE] · 08:24 PM" at bounding box center [560, 585] width 166 height 19
click at [372, 590] on span "---" at bounding box center [365, 584] width 12 height 14
click at [576, 580] on span "[DATE] · 08:24 PM" at bounding box center [560, 585] width 166 height 19
click at [728, 586] on span "Failed" at bounding box center [712, 584] width 31 height 15
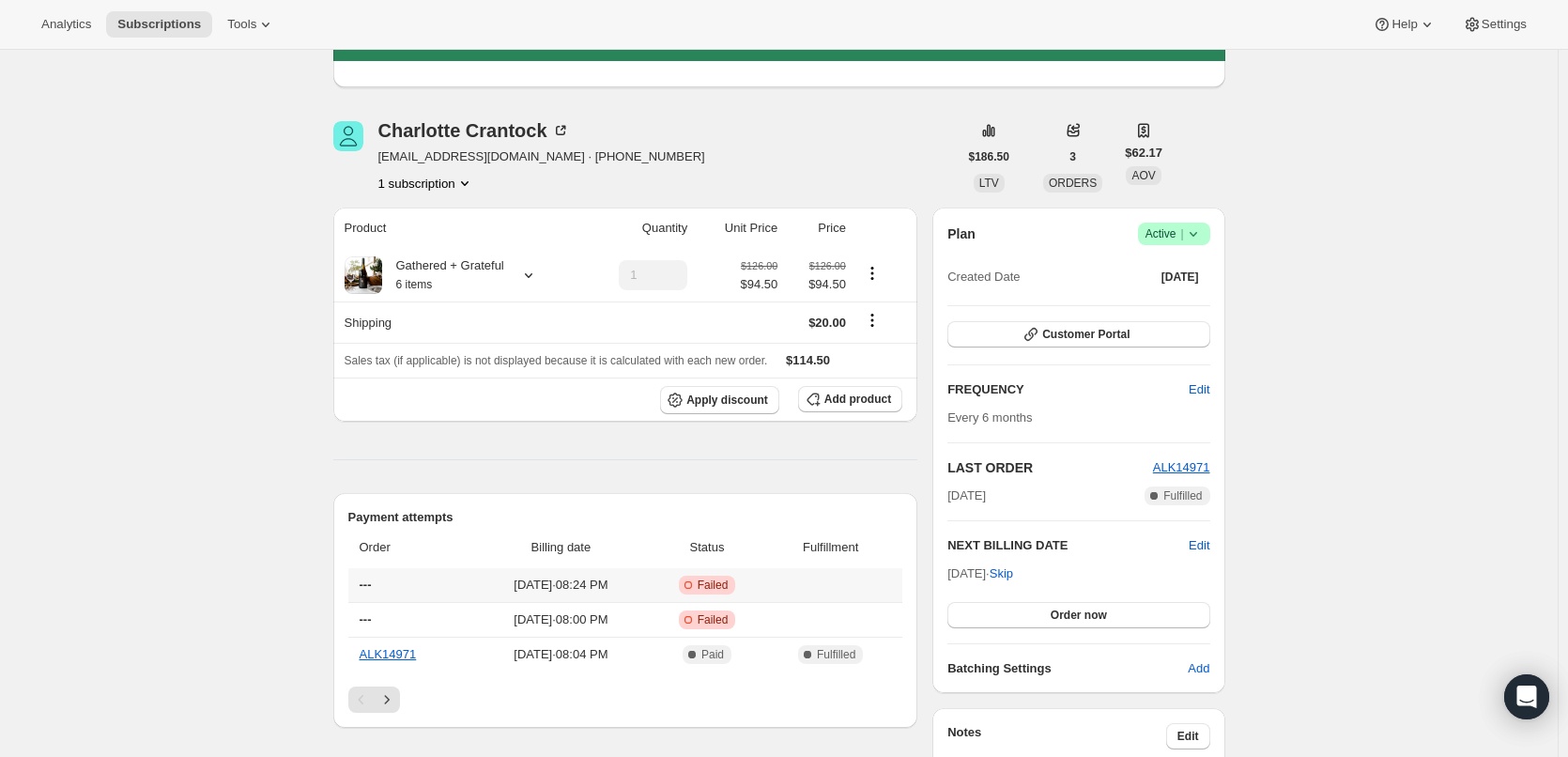
drag, startPoint x: 738, startPoint y: 586, endPoint x: 655, endPoint y: 593, distance: 83.3
click at [650, 593] on td "[DATE] · 08:24 PM" at bounding box center [561, 585] width 177 height 34
click at [372, 587] on span "---" at bounding box center [365, 584] width 12 height 14
click at [372, 583] on span "---" at bounding box center [365, 584] width 12 height 14
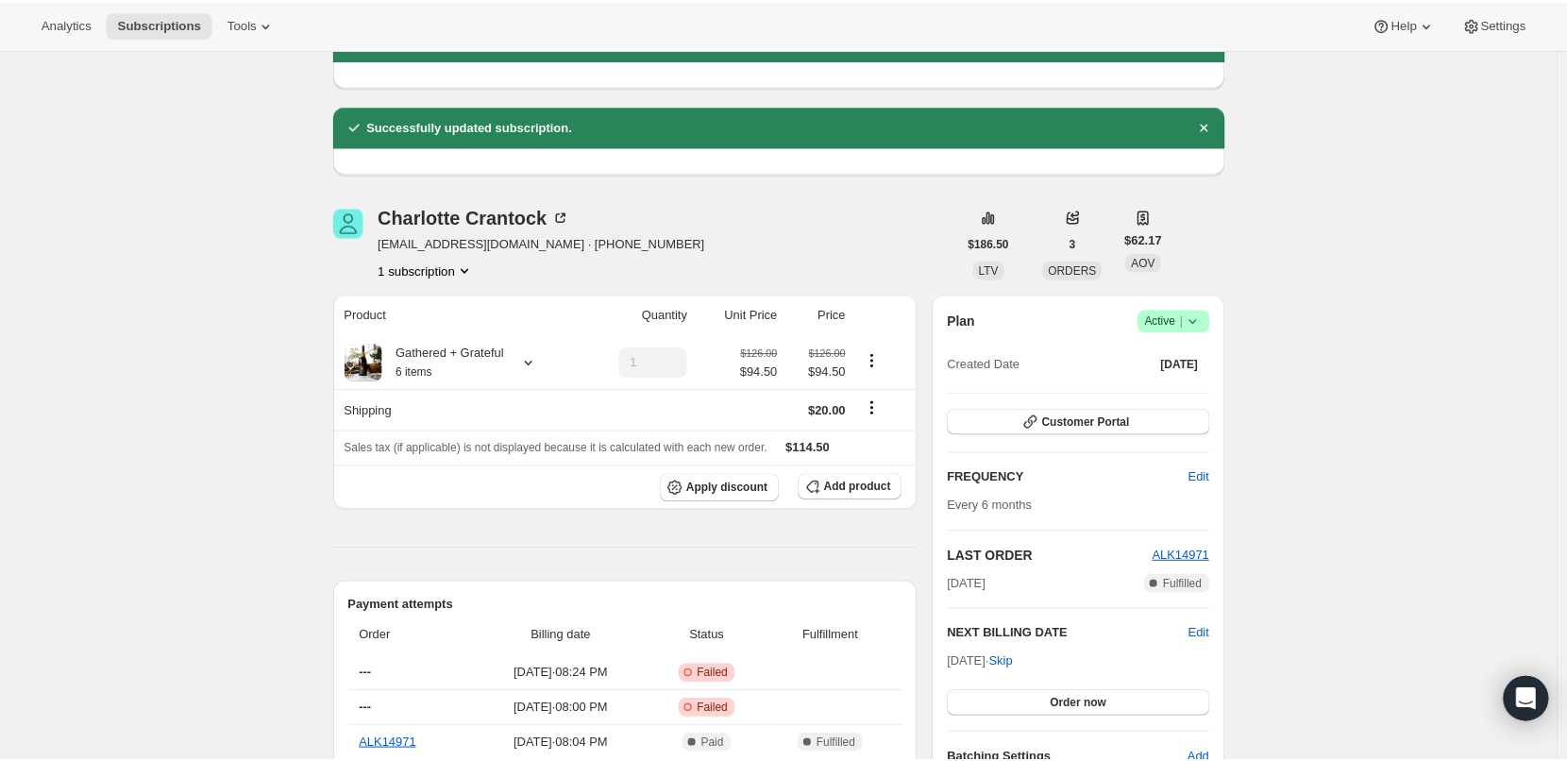
scroll to position [0, 0]
